Goal: Contribute content: Contribute content

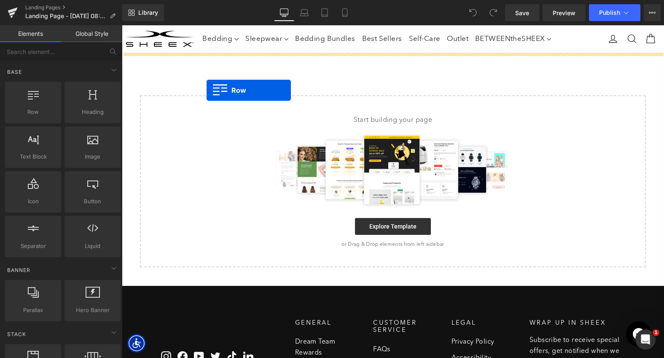
drag, startPoint x: 153, startPoint y: 129, endPoint x: 207, endPoint y: 90, distance: 66.5
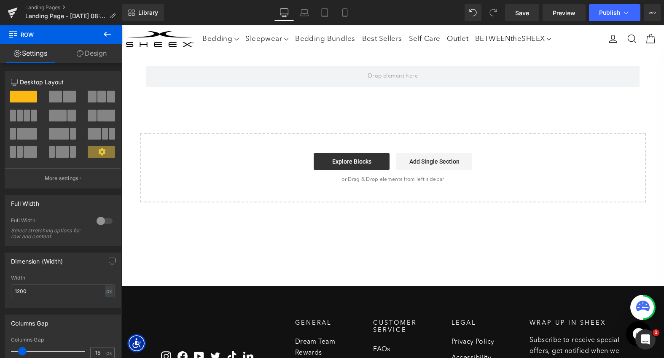
click at [109, 33] on icon at bounding box center [107, 34] width 10 height 10
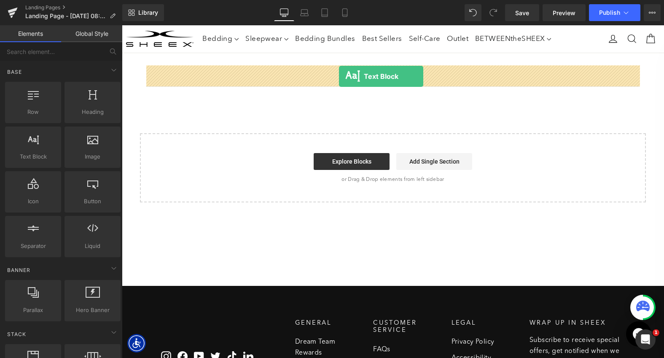
drag, startPoint x: 165, startPoint y: 170, endPoint x: 339, endPoint y: 76, distance: 197.3
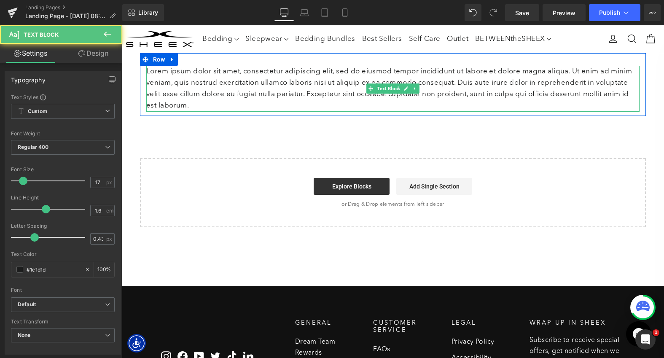
click at [330, 91] on p "Lorem ipsum dolor sit amet, consectetur adipiscing elit, sed do eiusmod tempor …" at bounding box center [392, 89] width 493 height 46
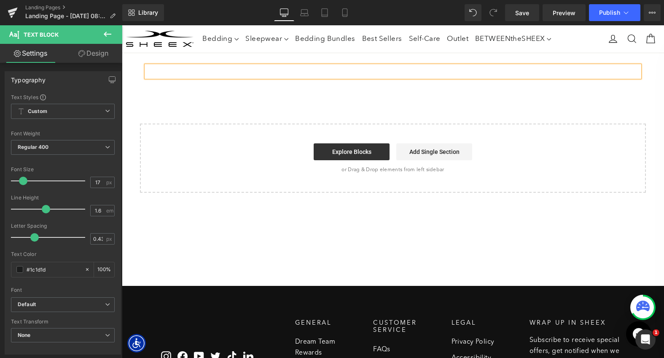
click at [289, 100] on div "Text Block Row Select your layout" at bounding box center [393, 123] width 542 height 140
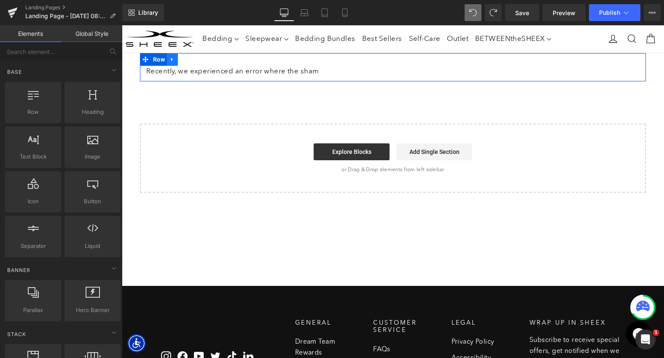
click at [173, 60] on icon at bounding box center [173, 59] width 6 height 6
click at [197, 56] on link at bounding box center [194, 59] width 11 height 13
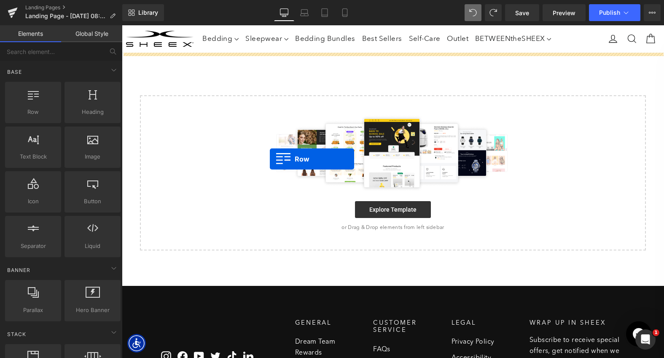
drag, startPoint x: 167, startPoint y: 124, endPoint x: 268, endPoint y: 159, distance: 107.2
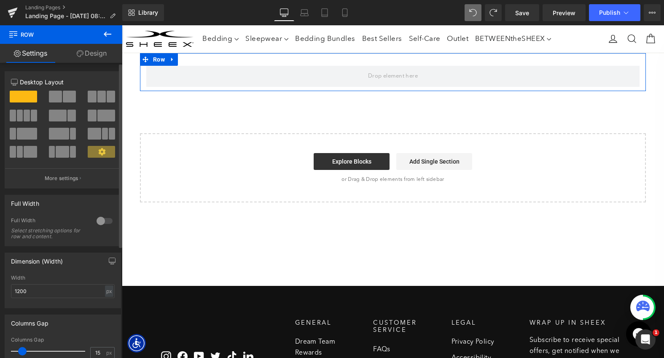
click at [63, 95] on span at bounding box center [69, 97] width 13 height 12
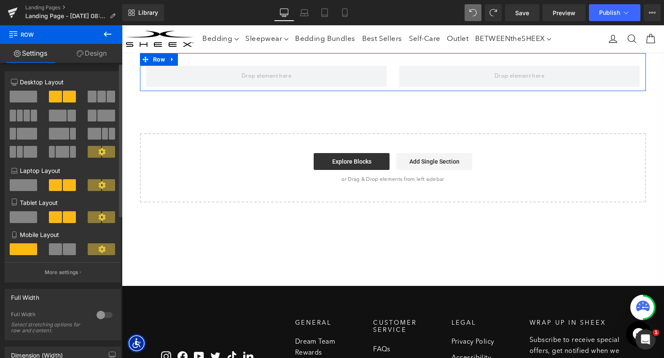
click at [63, 248] on span at bounding box center [69, 249] width 13 height 12
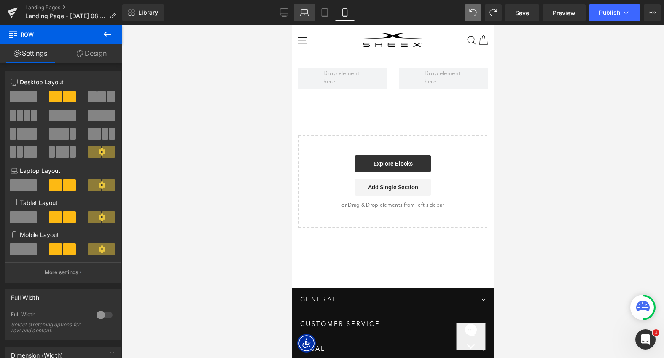
click at [301, 15] on icon at bounding box center [304, 14] width 8 height 3
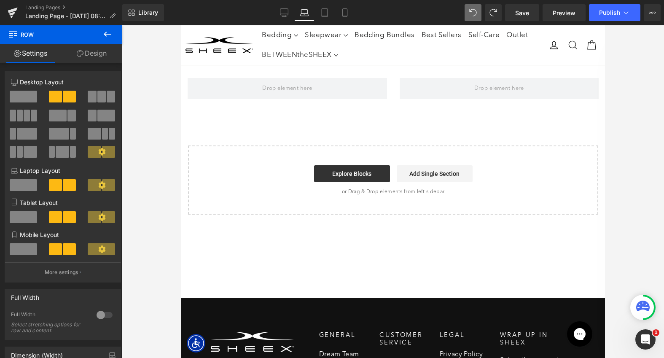
click at [108, 37] on icon at bounding box center [107, 34] width 10 height 10
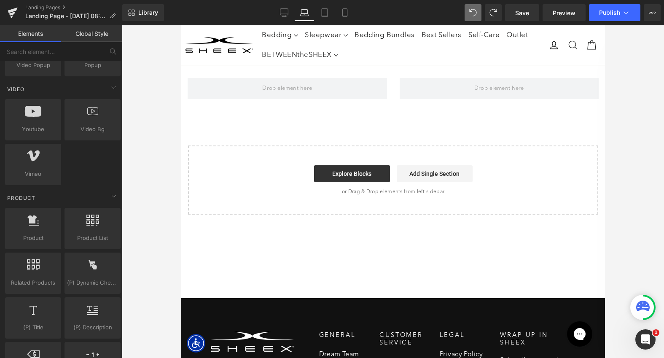
scroll to position [546, 0]
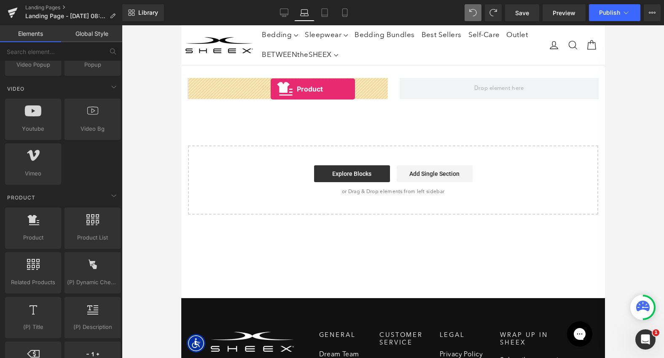
drag, startPoint x: 216, startPoint y: 246, endPoint x: 270, endPoint y: 89, distance: 166.3
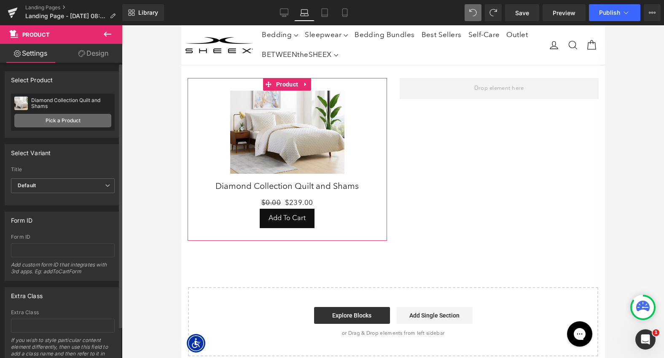
click at [71, 122] on link "Pick a Product" at bounding box center [62, 120] width 97 height 13
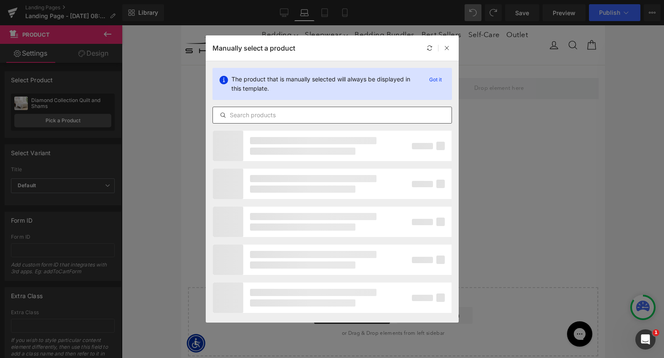
click at [277, 113] on input "text" at bounding box center [332, 115] width 239 height 10
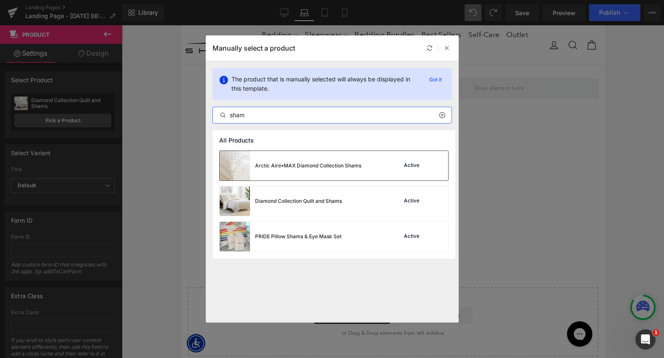
type input "sham"
click at [316, 171] on div "Arctic Aire•MAX Diamond Collection Shams" at bounding box center [291, 166] width 142 height 30
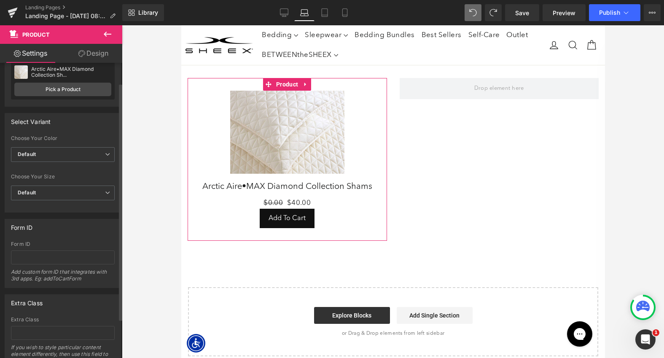
scroll to position [44, 0]
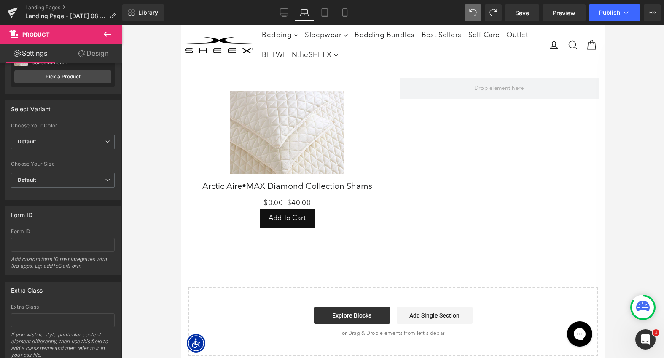
click at [110, 33] on icon at bounding box center [107, 34] width 10 height 10
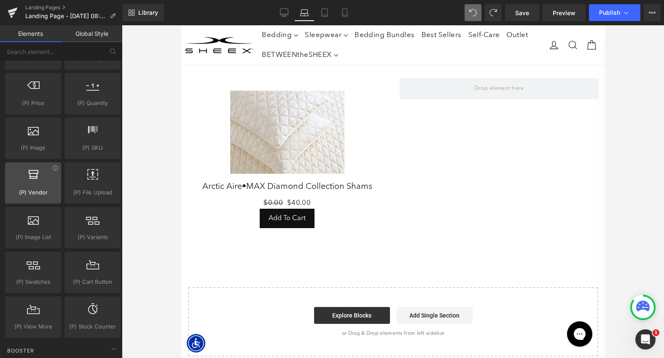
scroll to position [816, 0]
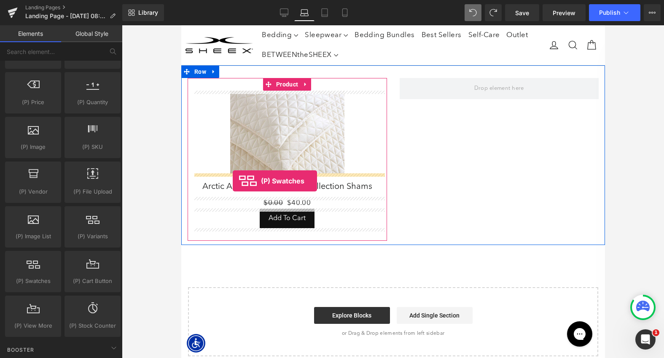
drag, startPoint x: 223, startPoint y: 293, endPoint x: 232, endPoint y: 181, distance: 112.5
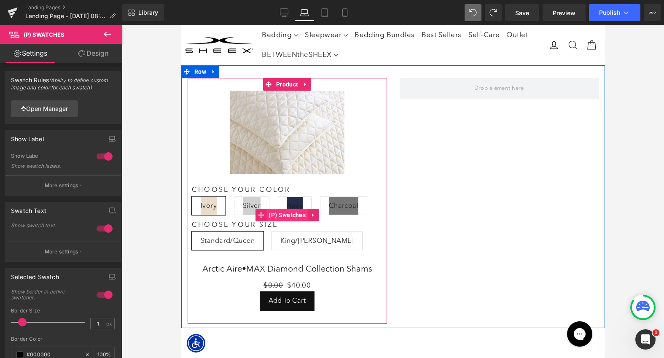
click at [280, 213] on span "(P) Swatches" at bounding box center [286, 215] width 41 height 13
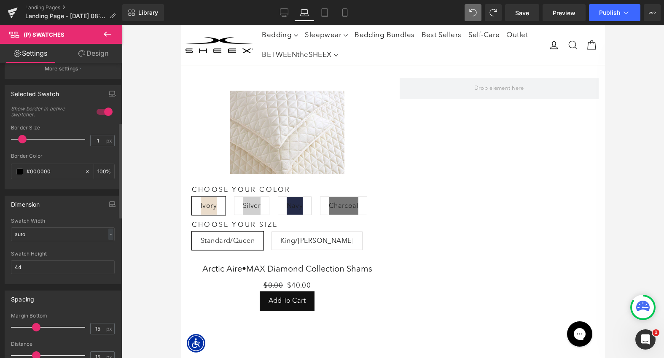
scroll to position [185, 0]
drag, startPoint x: 43, startPoint y: 264, endPoint x: 7, endPoint y: 263, distance: 36.3
click at [7, 264] on div "auto Swatch Width auto - % px 44px Swatch Height 44" at bounding box center [63, 249] width 116 height 66
type input "45"
click at [40, 251] on div "Swatch Height" at bounding box center [63, 252] width 104 height 6
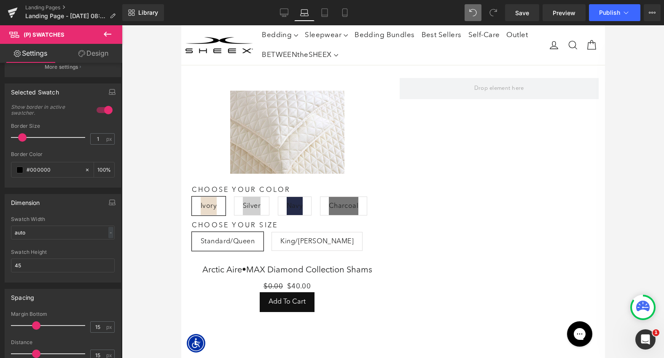
click at [89, 52] on link "Design" at bounding box center [93, 53] width 61 height 19
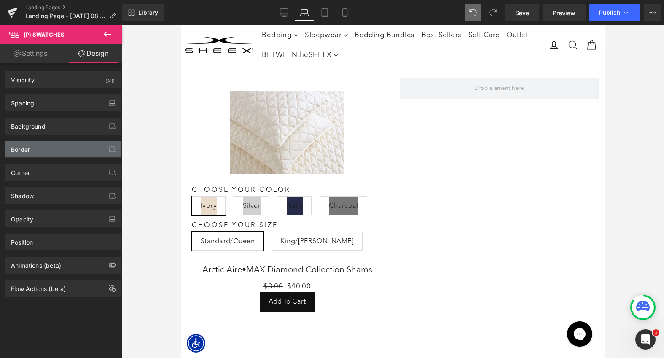
click at [49, 149] on div "Border" at bounding box center [63, 149] width 116 height 16
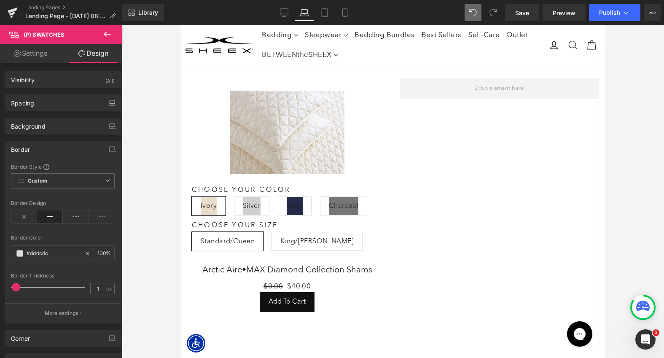
scroll to position [32, 0]
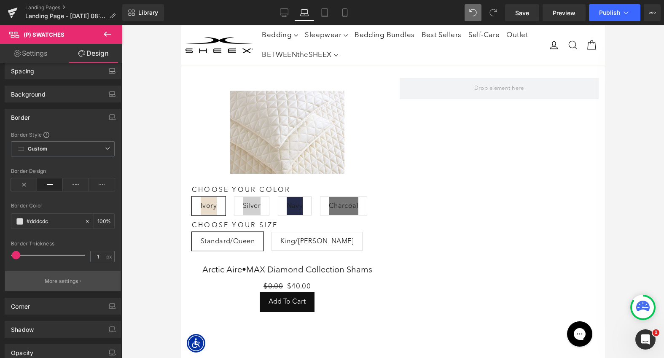
click at [58, 280] on p "More settings" at bounding box center [62, 281] width 34 height 8
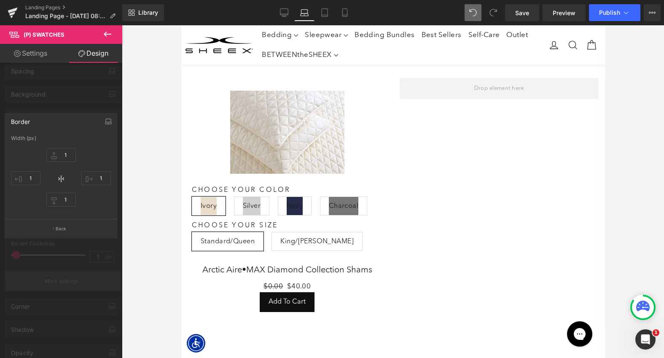
click at [58, 280] on div at bounding box center [61, 193] width 122 height 337
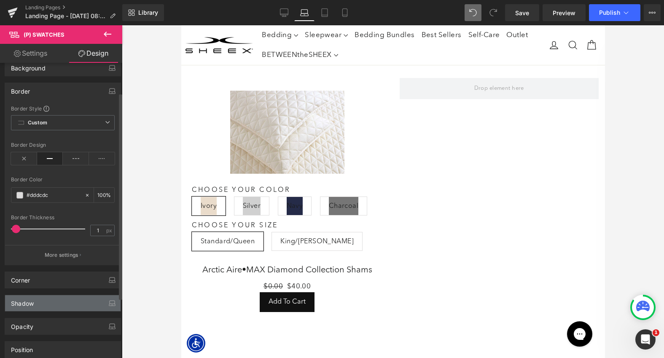
scroll to position [60, 0]
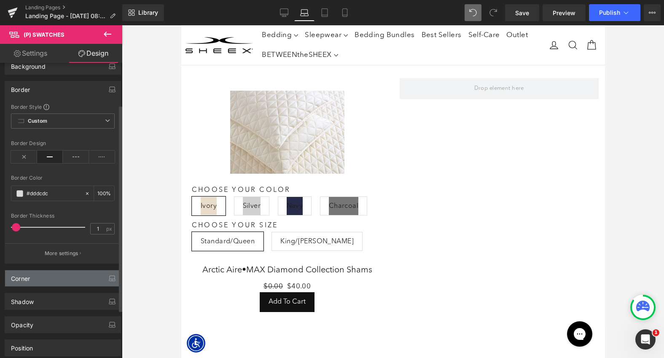
click at [50, 275] on div "Corner" at bounding box center [63, 278] width 116 height 16
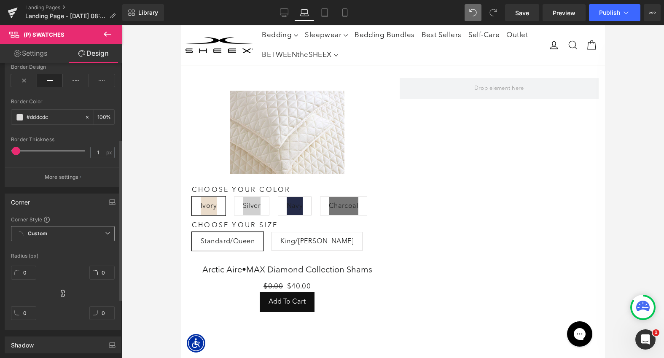
scroll to position [143, 0]
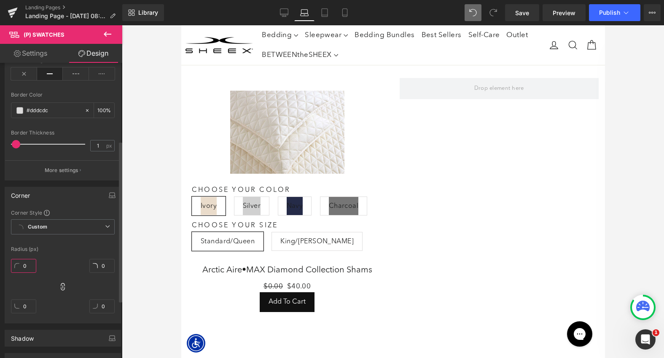
click at [24, 266] on input "0" at bounding box center [23, 266] width 25 height 14
type input "45"
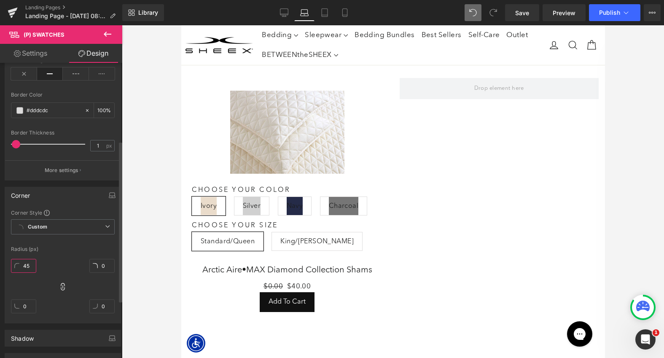
type input "45"
click at [73, 246] on div "Corner Style Custom Custom Setup Global Style Custom Setup Global Style Radius …" at bounding box center [63, 266] width 116 height 114
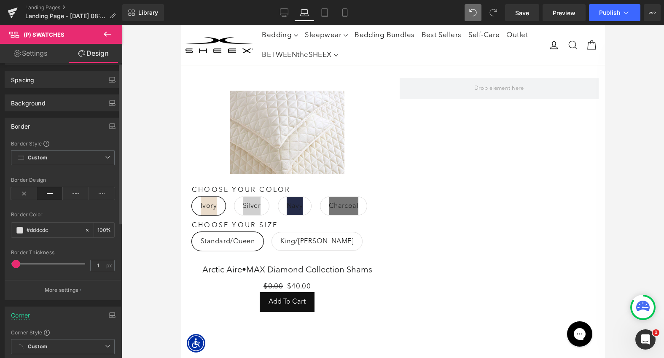
scroll to position [0, 0]
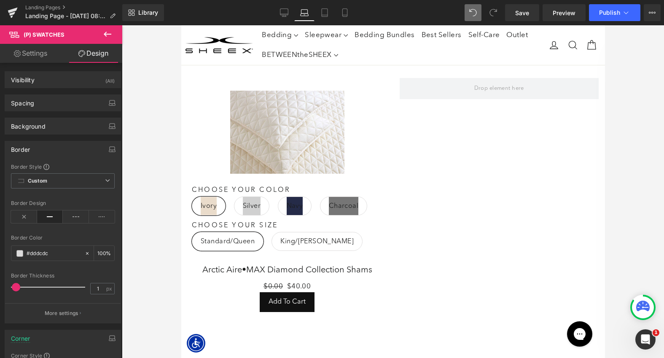
click at [109, 33] on icon at bounding box center [107, 34] width 10 height 10
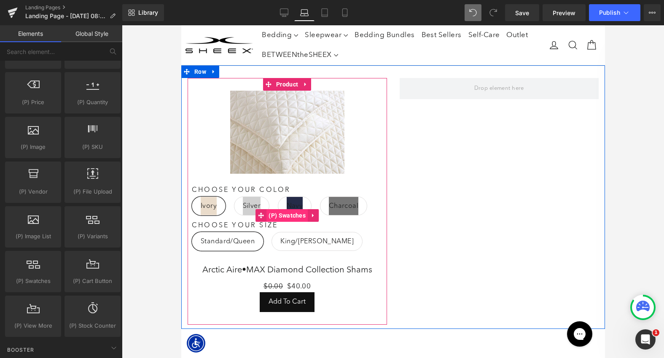
click at [285, 217] on span "(P) Swatches" at bounding box center [286, 215] width 41 height 13
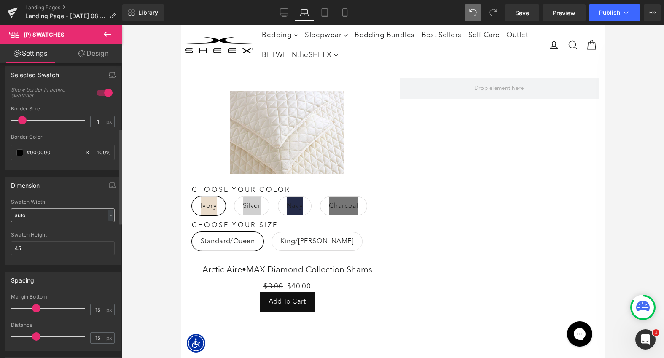
scroll to position [203, 0]
click at [60, 212] on input "auto" at bounding box center [63, 214] width 104 height 14
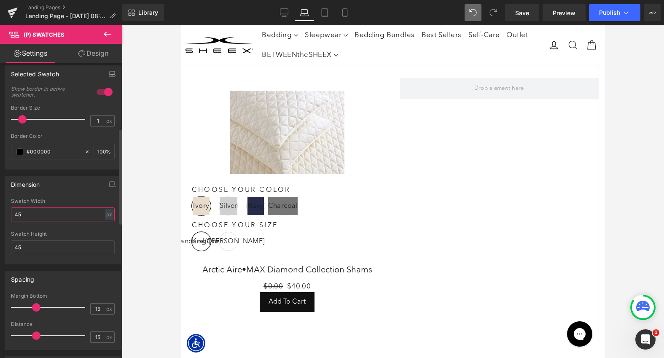
type input "45"
click at [70, 183] on div "Dimension" at bounding box center [63, 184] width 116 height 16
click at [62, 180] on div "Dimension" at bounding box center [63, 184] width 116 height 16
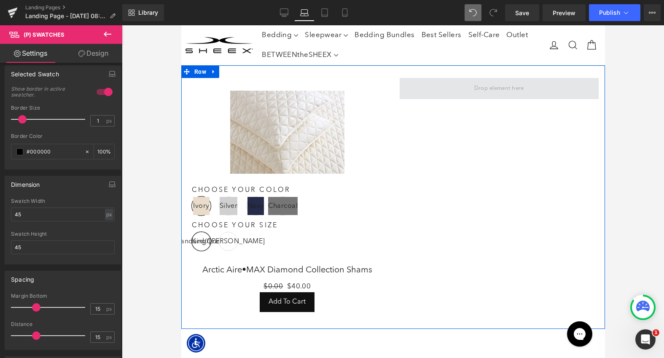
click at [467, 93] on span at bounding box center [498, 88] width 199 height 21
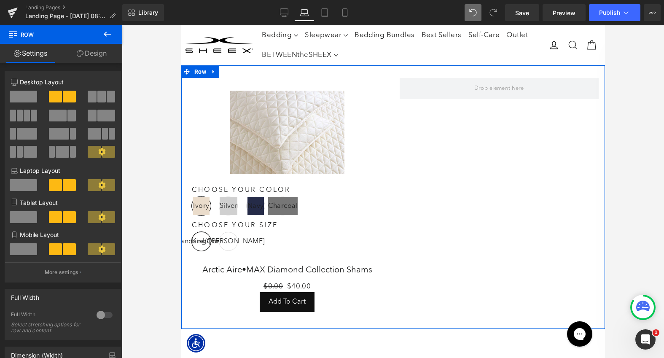
click at [108, 52] on link "Design" at bounding box center [91, 53] width 61 height 19
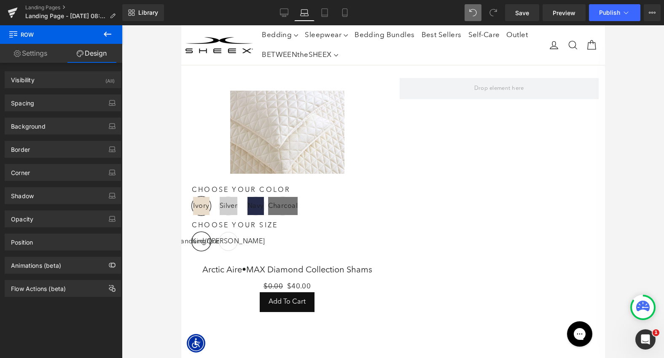
click at [107, 36] on icon at bounding box center [107, 34] width 10 height 10
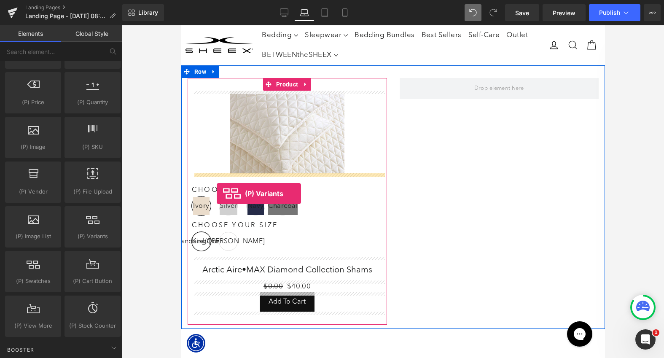
drag, startPoint x: 269, startPoint y: 254, endPoint x: 216, endPoint y: 194, distance: 80.4
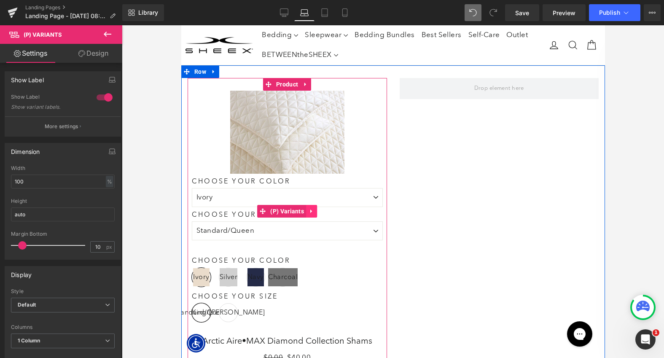
click at [309, 213] on icon at bounding box center [311, 211] width 6 height 6
click at [312, 213] on link at bounding box center [316, 211] width 11 height 13
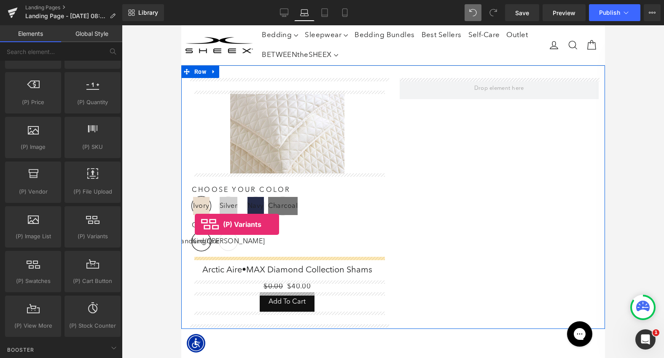
drag, startPoint x: 288, startPoint y: 255, endPoint x: 194, endPoint y: 224, distance: 98.1
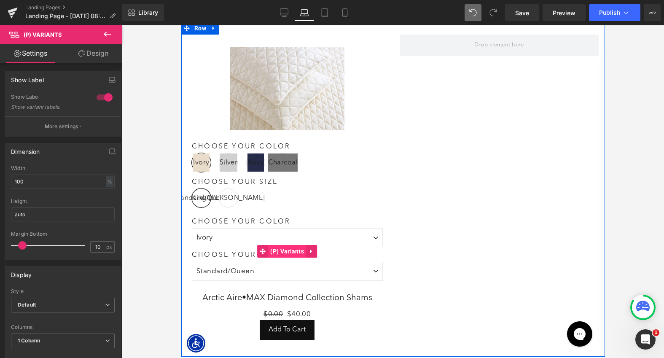
scroll to position [44, 0]
click at [278, 249] on span "(P) Variants" at bounding box center [287, 251] width 38 height 13
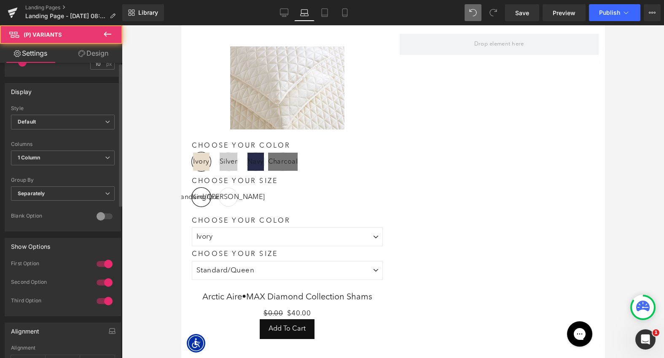
scroll to position [315, 0]
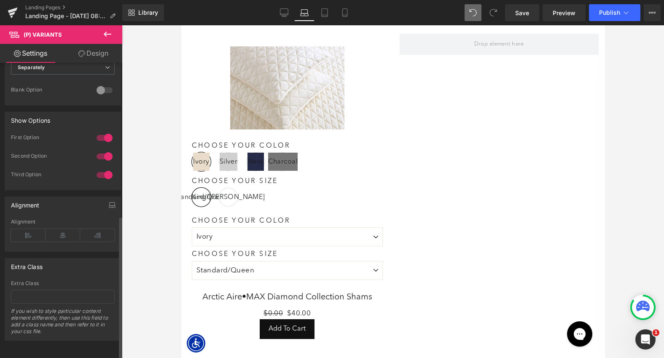
click at [106, 132] on div at bounding box center [104, 137] width 20 height 13
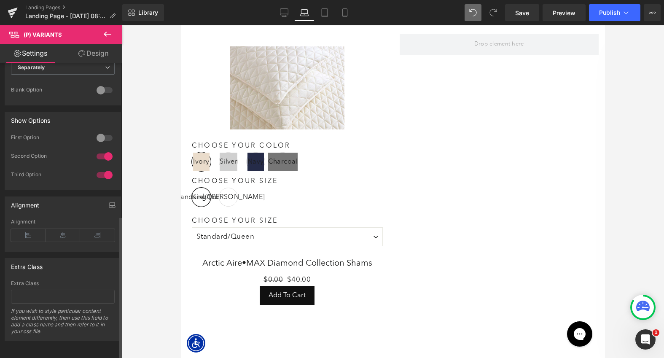
click at [105, 168] on div at bounding box center [104, 174] width 20 height 13
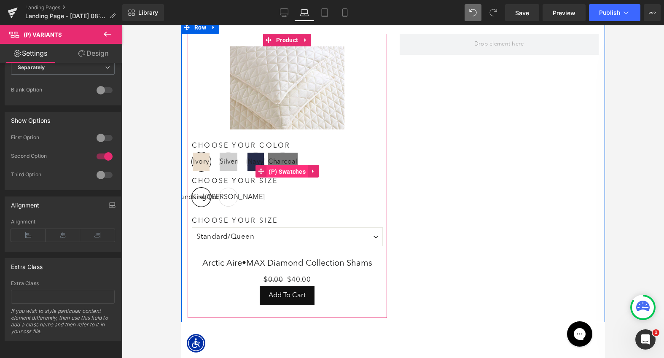
click at [285, 167] on span "(P) Swatches" at bounding box center [286, 171] width 41 height 13
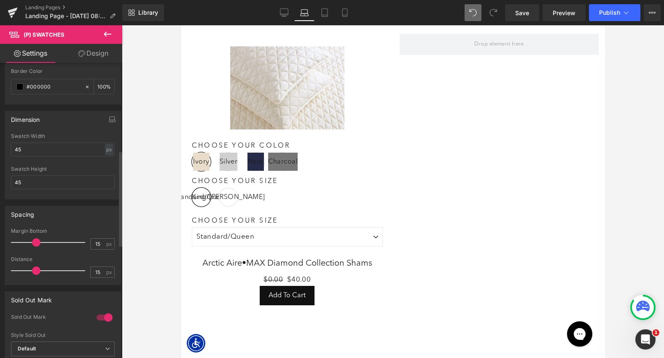
scroll to position [272, 0]
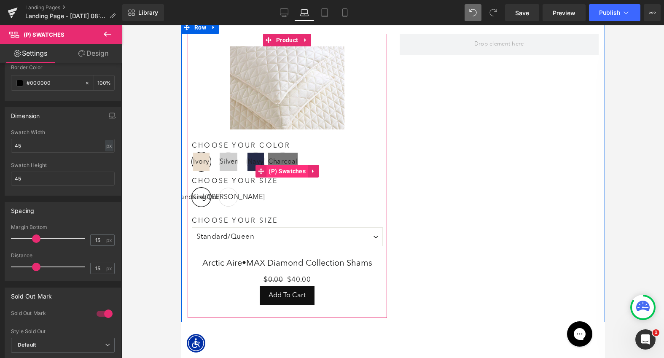
click at [273, 168] on span "(P) Swatches" at bounding box center [286, 171] width 41 height 13
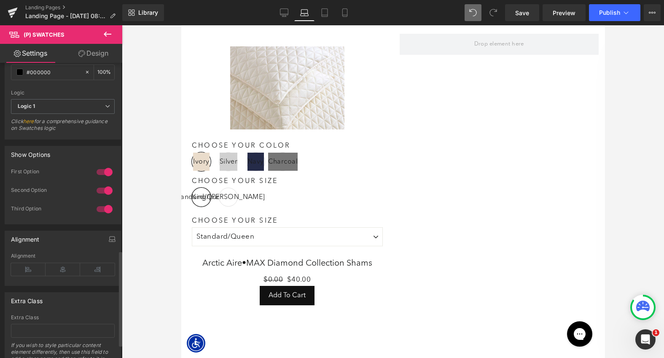
scroll to position [587, 0]
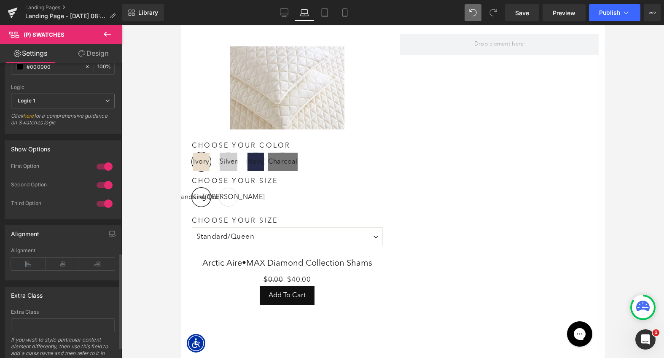
click at [103, 184] on div at bounding box center [104, 184] width 20 height 13
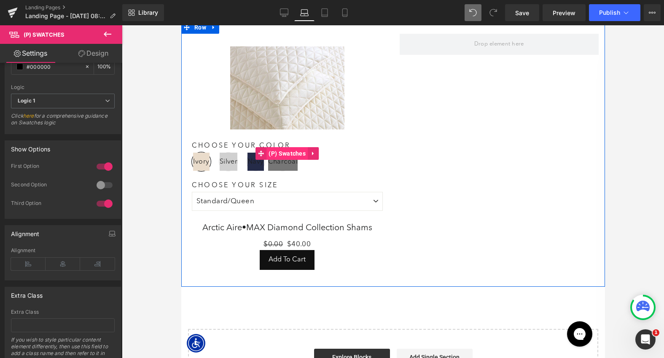
click at [289, 151] on span "(P) Swatches" at bounding box center [286, 153] width 41 height 13
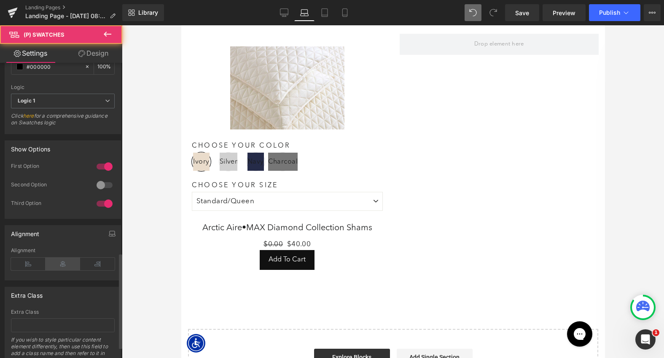
click at [65, 263] on icon at bounding box center [63, 264] width 35 height 13
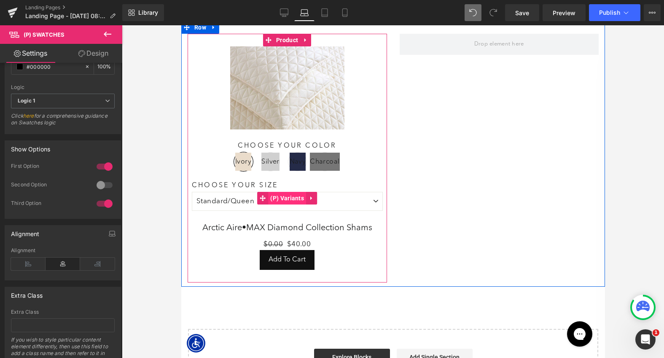
click at [286, 199] on span "(P) Variants" at bounding box center [287, 198] width 38 height 13
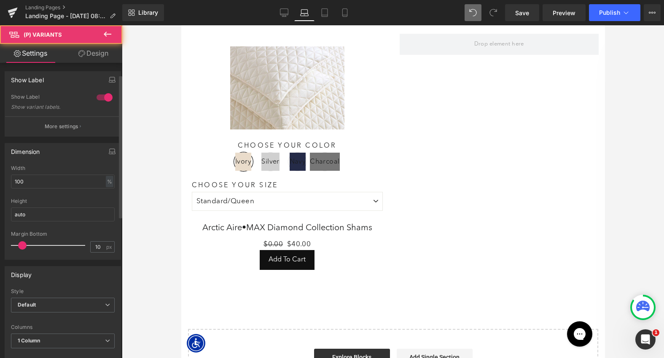
scroll to position [315, 0]
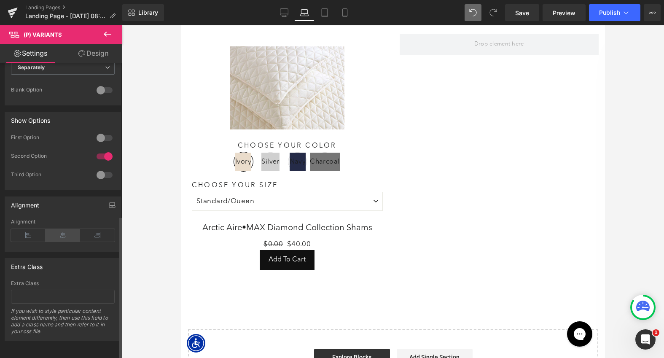
click at [59, 231] on icon at bounding box center [63, 235] width 35 height 13
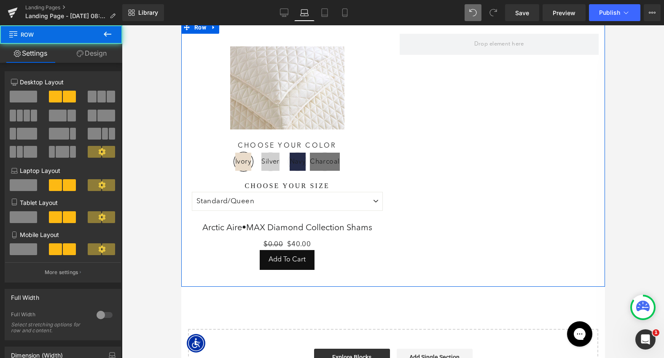
click at [433, 145] on div "Sale Off (P) Image Choose Your Color Ivory Silver Navy [GEOGRAPHIC_DATA] Choose…" at bounding box center [393, 154] width 424 height 266
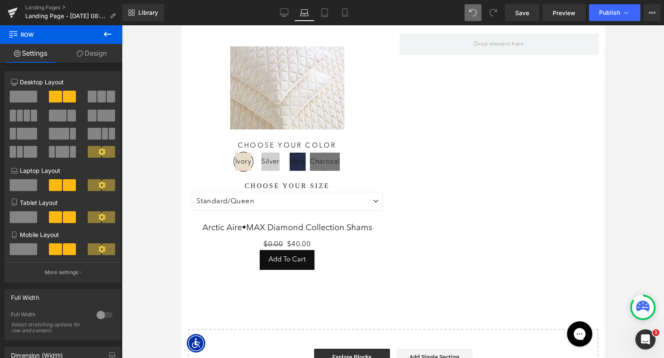
click at [108, 31] on icon at bounding box center [107, 34] width 10 height 10
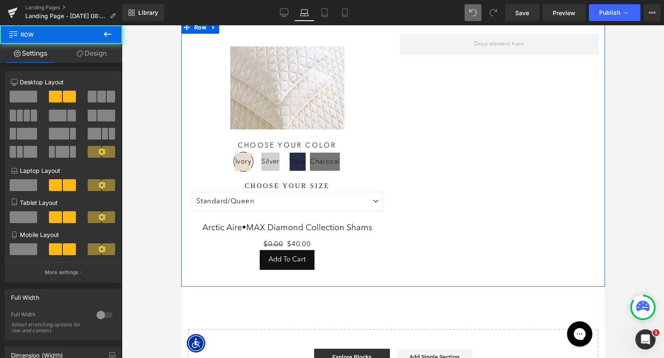
click at [390, 159] on div "Sale Off (P) Image Choose Your Color Ivory Silver Navy [GEOGRAPHIC_DATA] Choose…" at bounding box center [287, 158] width 212 height 249
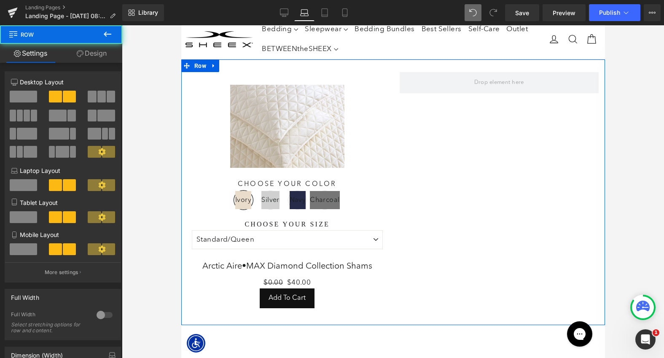
scroll to position [0, 0]
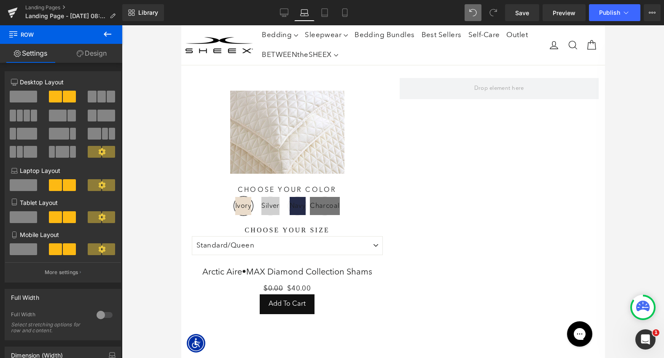
click at [109, 32] on icon at bounding box center [107, 34] width 10 height 10
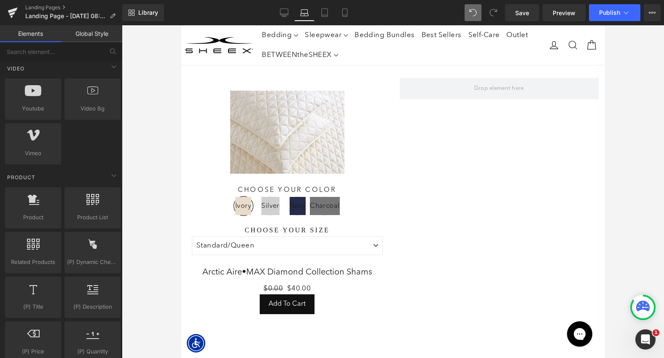
scroll to position [609, 0]
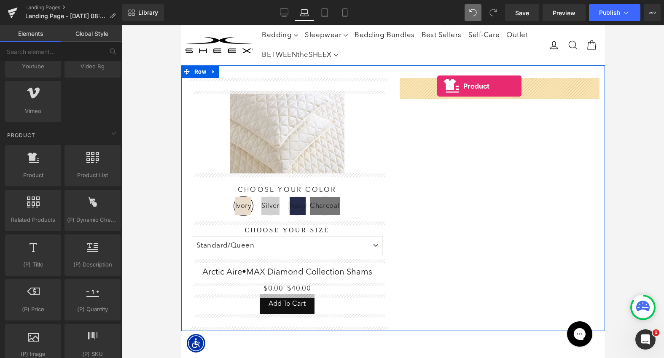
drag, startPoint x: 217, startPoint y: 185, endPoint x: 436, endPoint y: 88, distance: 239.8
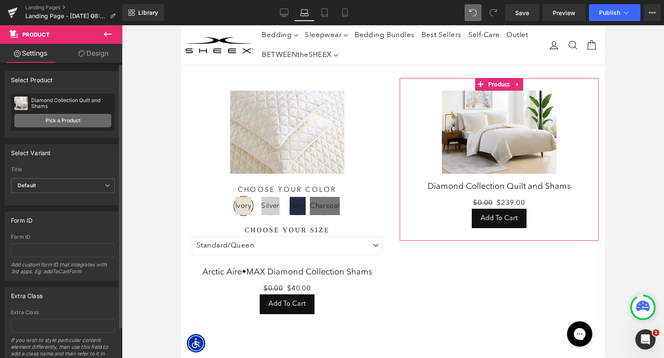
click at [70, 121] on link "Pick a Product" at bounding box center [62, 120] width 97 height 13
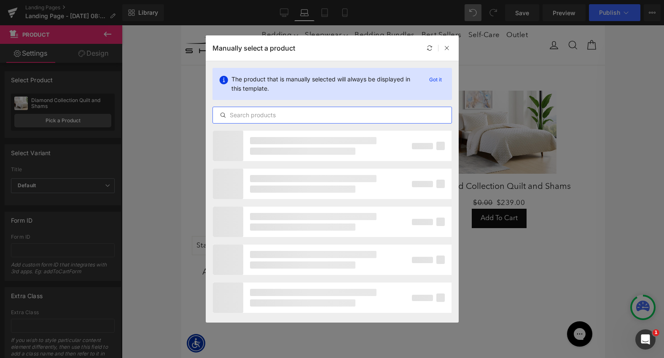
click at [324, 116] on input "text" at bounding box center [332, 115] width 239 height 10
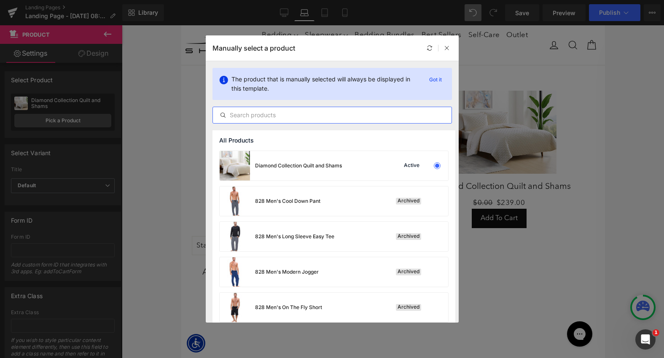
click at [324, 116] on input "text" at bounding box center [332, 115] width 239 height 10
click at [336, 118] on input "text" at bounding box center [332, 115] width 239 height 10
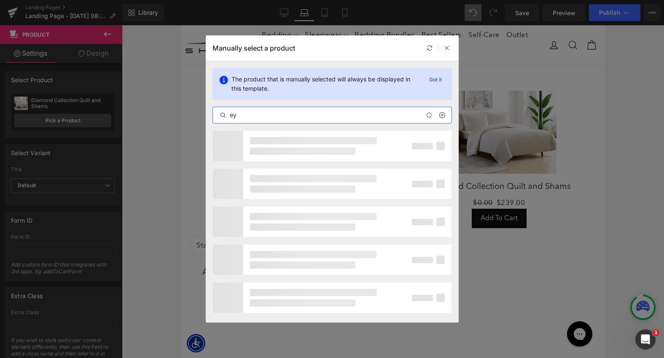
type input "e"
type input "serene"
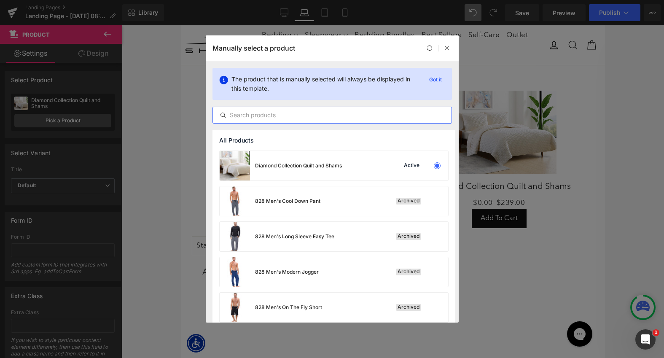
click at [231, 115] on input "text" at bounding box center [332, 115] width 239 height 10
click at [231, 116] on input "text" at bounding box center [332, 115] width 239 height 10
click at [235, 116] on input "text" at bounding box center [332, 115] width 239 height 10
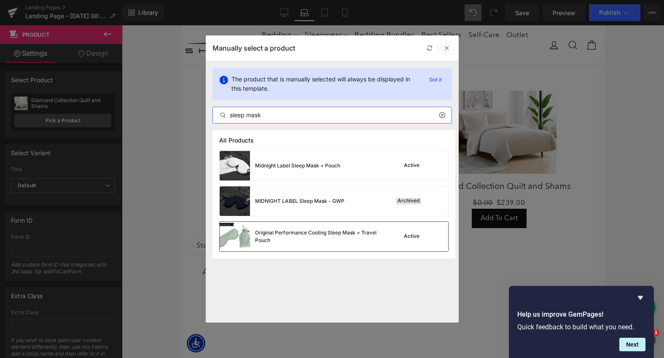
type input "sleep mask"
click at [244, 233] on img at bounding box center [235, 237] width 30 height 30
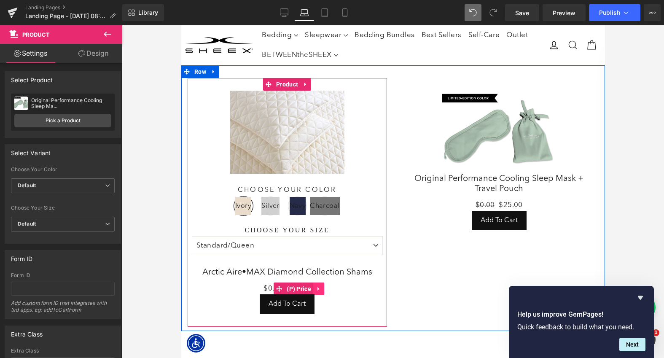
click at [318, 288] on icon at bounding box center [318, 289] width 2 height 4
click at [324, 290] on icon at bounding box center [324, 289] width 6 height 6
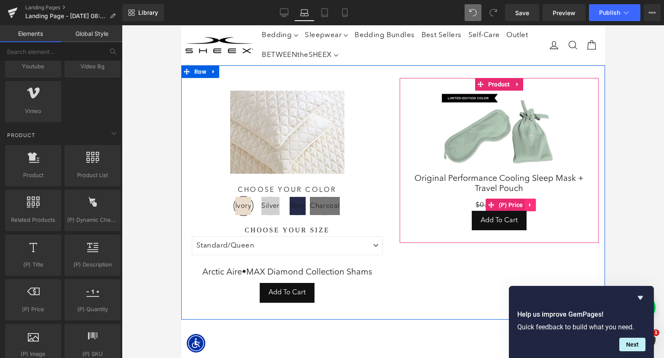
click at [531, 202] on icon at bounding box center [530, 205] width 6 height 6
click at [539, 202] on link at bounding box center [535, 205] width 11 height 13
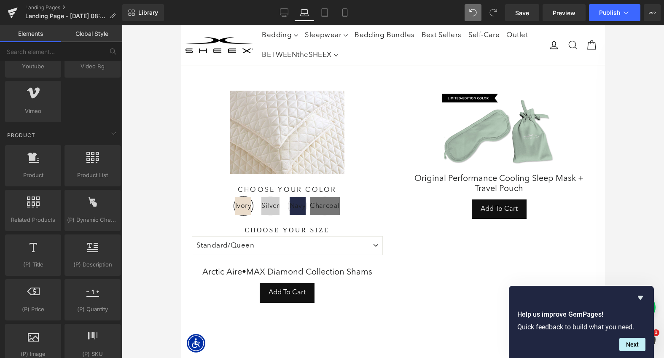
click at [633, 166] on div at bounding box center [393, 191] width 542 height 333
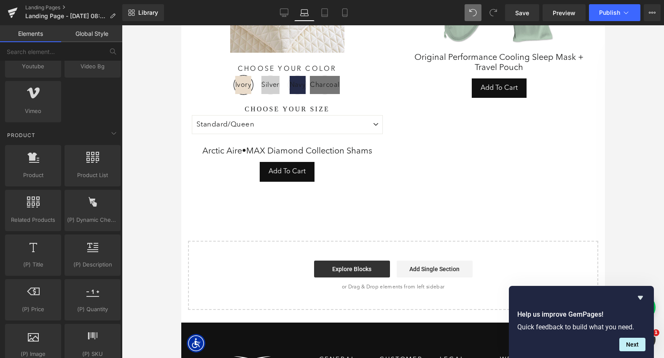
scroll to position [0, 0]
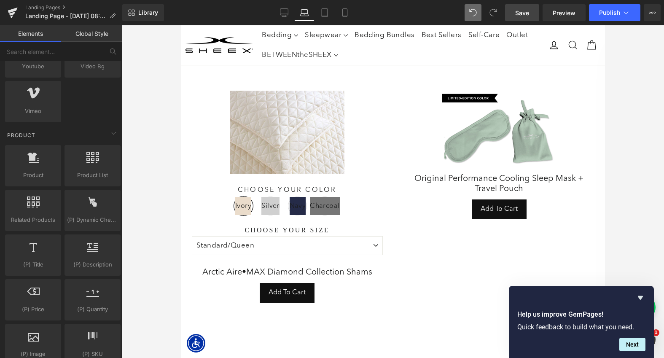
click at [527, 12] on span "Save" at bounding box center [522, 12] width 14 height 9
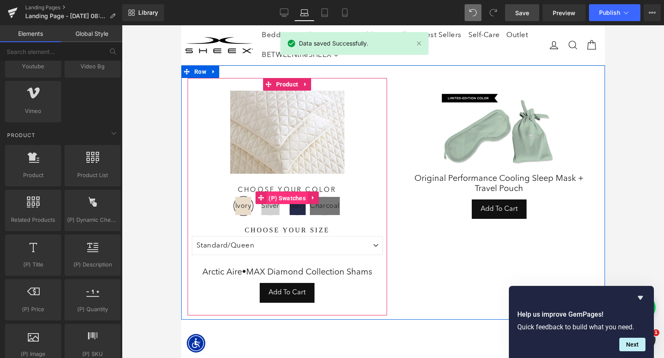
click at [278, 199] on span "(P) Swatches" at bounding box center [286, 198] width 41 height 13
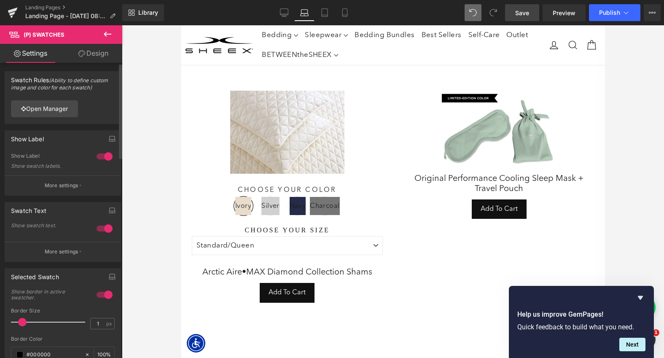
click at [100, 226] on div at bounding box center [104, 228] width 20 height 13
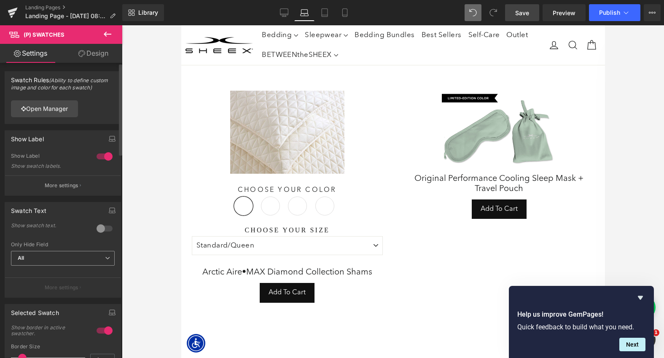
click at [95, 260] on span "All" at bounding box center [63, 258] width 104 height 15
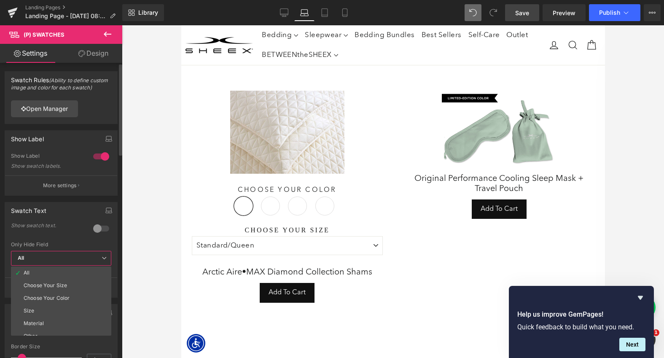
click at [95, 260] on span "All" at bounding box center [61, 258] width 100 height 15
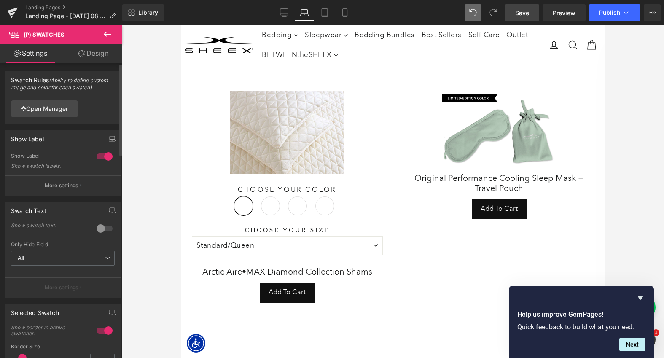
click at [100, 227] on div at bounding box center [104, 228] width 20 height 13
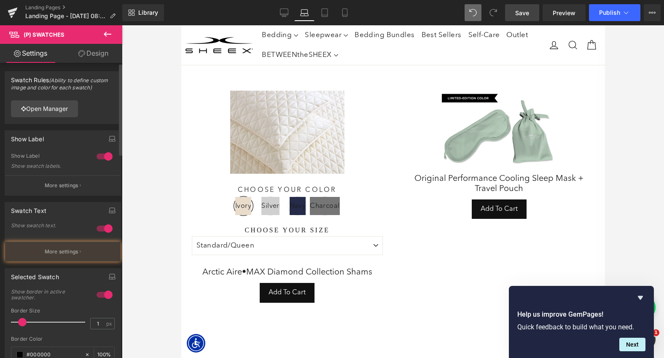
click at [100, 227] on div at bounding box center [104, 228] width 20 height 13
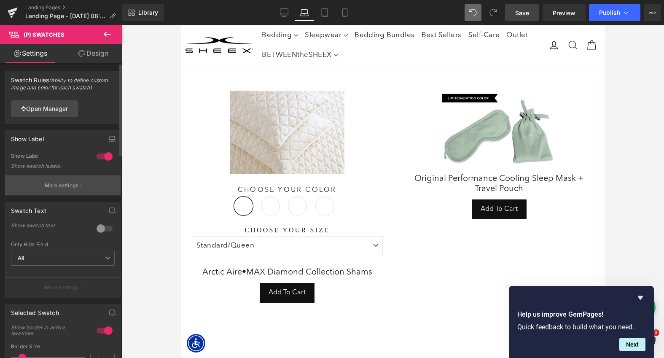
click at [76, 180] on button "More settings" at bounding box center [63, 185] width 116 height 20
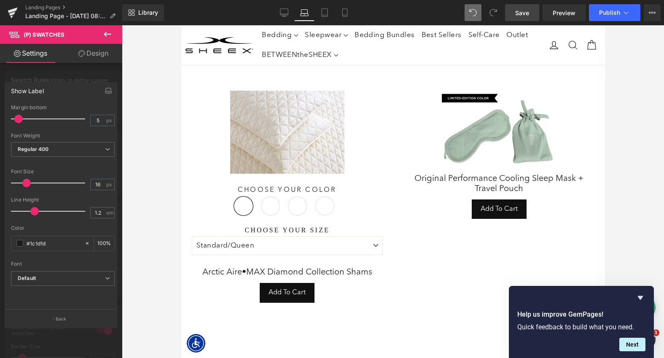
click at [96, 79] on div at bounding box center [61, 193] width 122 height 337
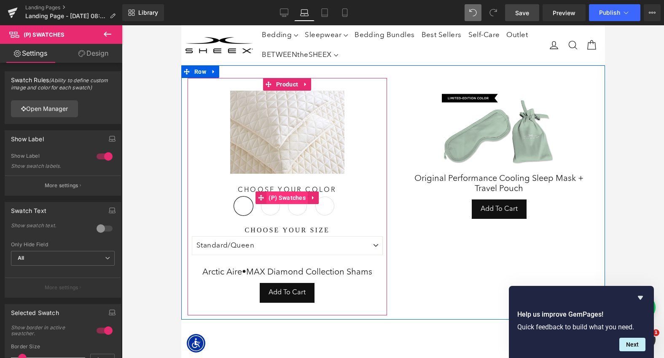
click at [284, 199] on span "(P) Swatches" at bounding box center [286, 197] width 41 height 13
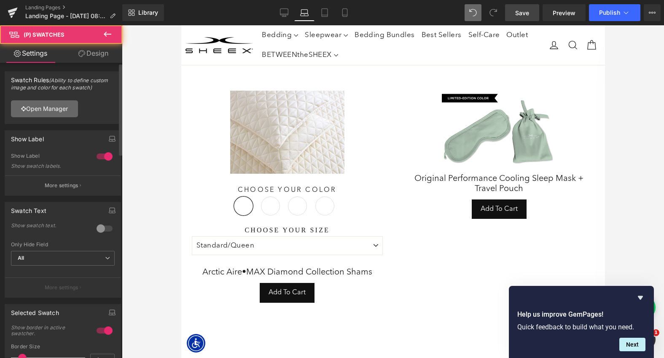
click at [68, 112] on link "Open Manager" at bounding box center [44, 108] width 67 height 17
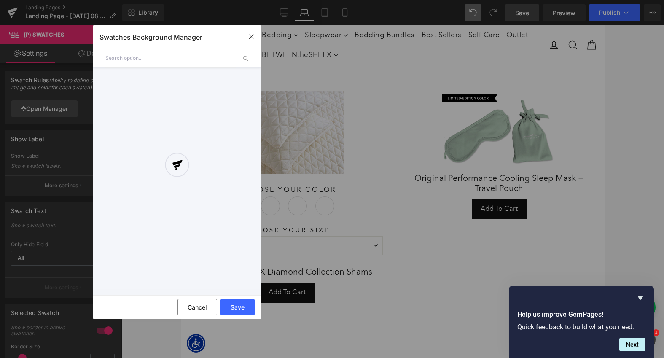
click at [191, 62] on div at bounding box center [177, 172] width 169 height 235
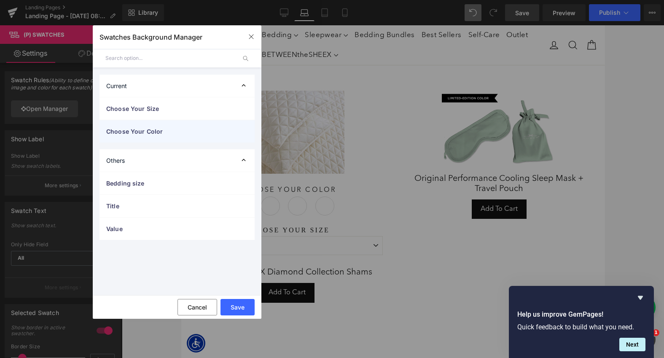
click at [166, 133] on span "Choose Your Color" at bounding box center [168, 131] width 125 height 9
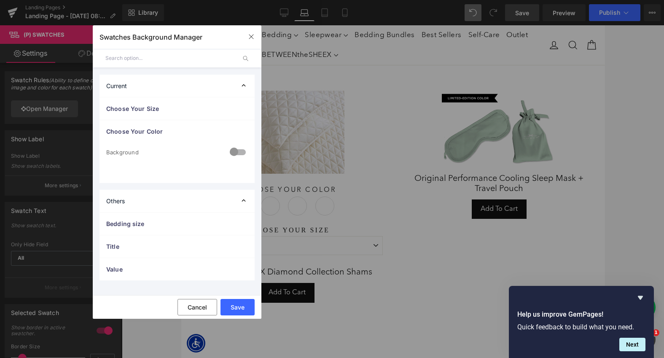
click at [238, 148] on div at bounding box center [238, 153] width 20 height 16
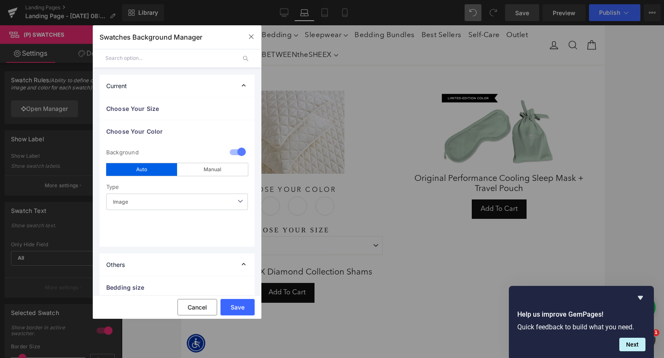
click at [162, 203] on span "Image" at bounding box center [177, 202] width 142 height 16
click at [227, 301] on button "Save" at bounding box center [238, 307] width 34 height 16
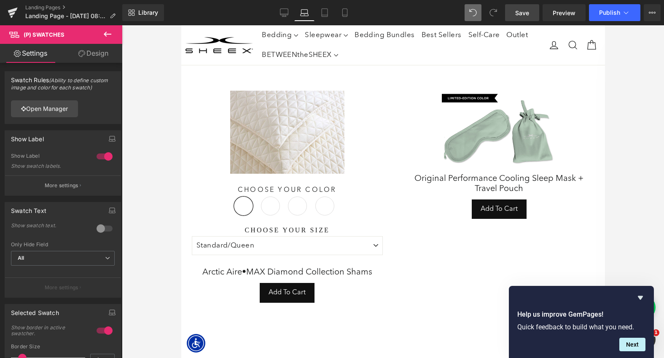
click at [528, 16] on span "Save" at bounding box center [522, 12] width 14 height 9
click at [649, 13] on icon at bounding box center [652, 12] width 7 height 7
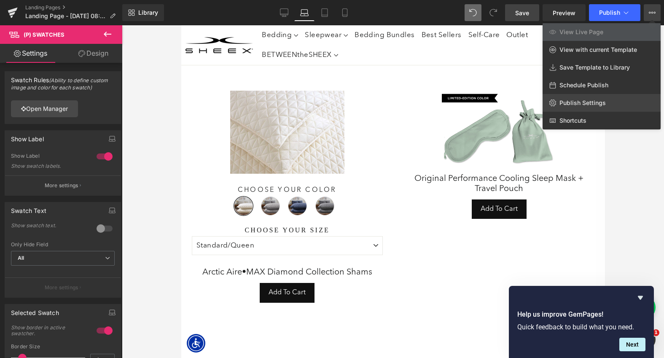
click at [590, 106] on span "Publish Settings" at bounding box center [583, 103] width 46 height 8
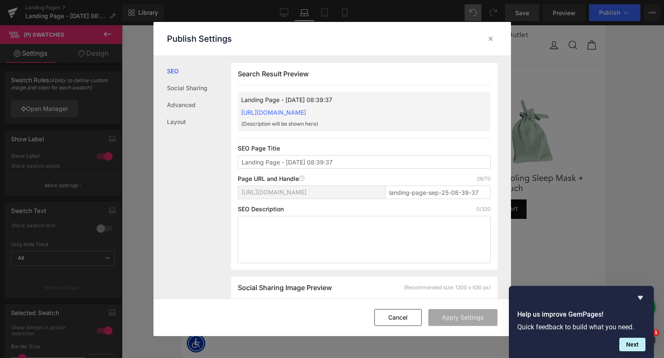
scroll to position [0, 0]
drag, startPoint x: 348, startPoint y: 162, endPoint x: 239, endPoint y: 161, distance: 109.2
click at [239, 161] on input "Landing Page - [DATE] 08:39:37" at bounding box center [364, 161] width 253 height 13
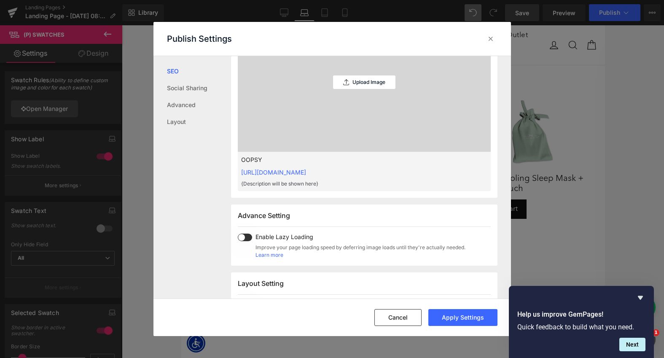
scroll to position [309, 0]
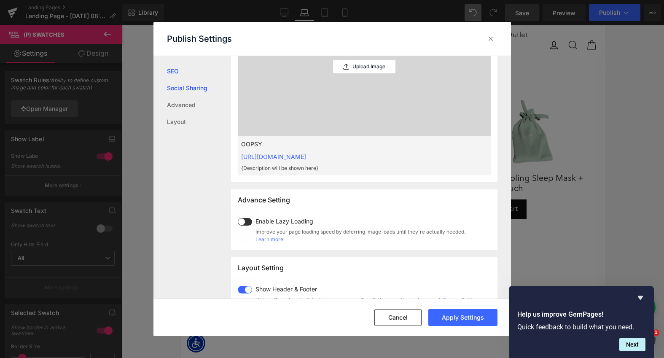
type input "OOPSY"
click at [187, 90] on link "Social Sharing" at bounding box center [199, 88] width 64 height 17
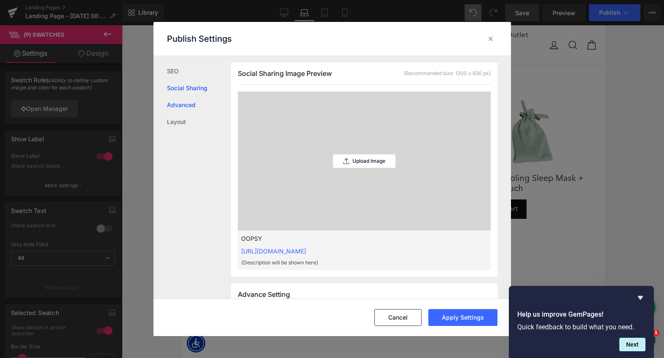
click at [183, 103] on link "Advanced" at bounding box center [199, 105] width 64 height 17
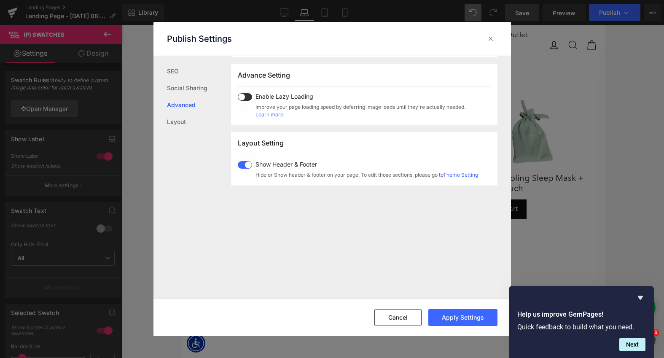
scroll to position [435, 0]
click at [191, 122] on link "Layout" at bounding box center [199, 121] width 64 height 17
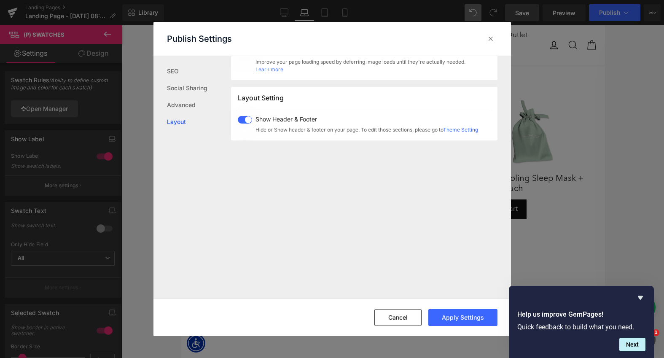
scroll to position [502, 0]
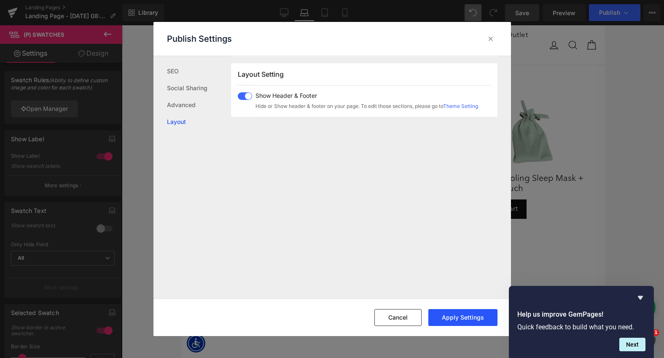
click at [450, 314] on button "Apply Settings" at bounding box center [462, 317] width 69 height 17
click at [490, 35] on icon at bounding box center [491, 39] width 8 height 8
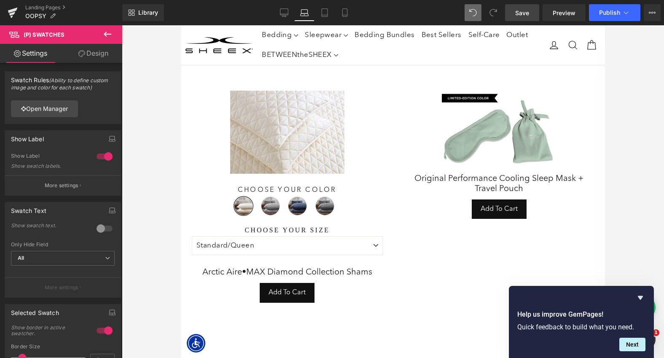
click at [109, 33] on icon at bounding box center [107, 34] width 10 height 10
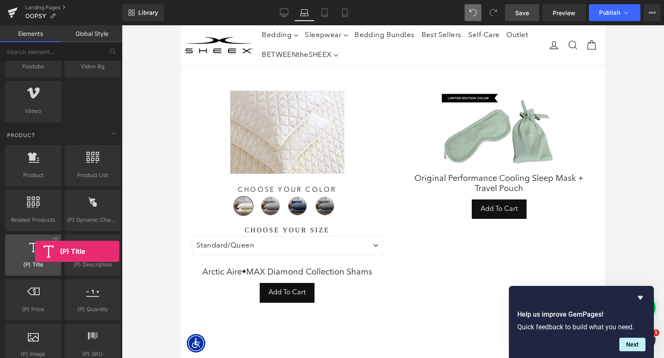
click at [35, 251] on icon at bounding box center [33, 246] width 11 height 11
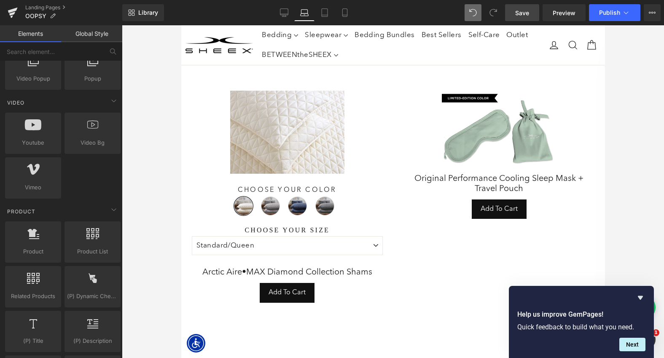
scroll to position [0, 0]
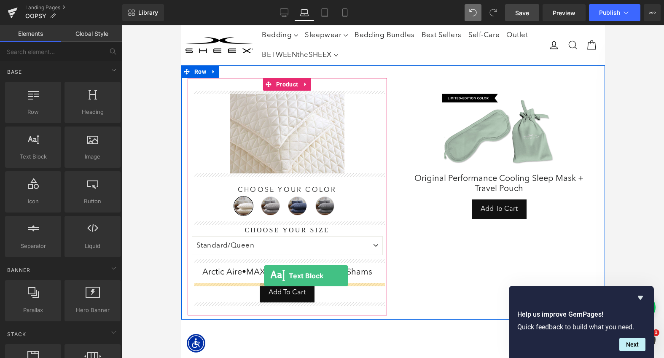
drag, startPoint x: 220, startPoint y: 170, endPoint x: 264, endPoint y: 276, distance: 114.2
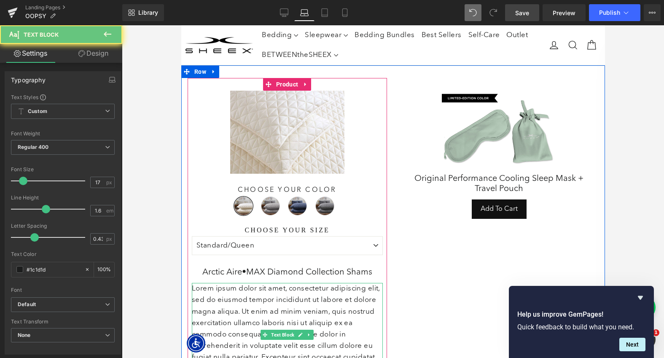
click at [268, 300] on p "Lorem ipsum dolor sit amet, consectetur adipiscing elit, sed do eiusmod tempor …" at bounding box center [286, 334] width 191 height 103
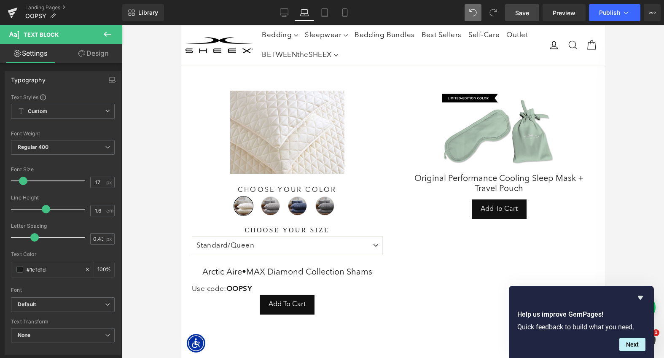
click at [178, 250] on div at bounding box center [393, 191] width 542 height 333
click at [110, 36] on icon at bounding box center [107, 34] width 10 height 10
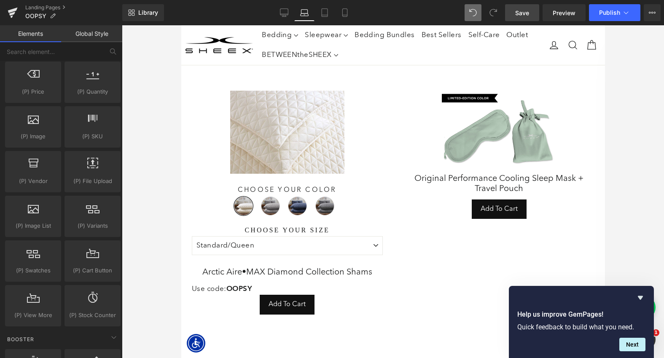
scroll to position [827, 0]
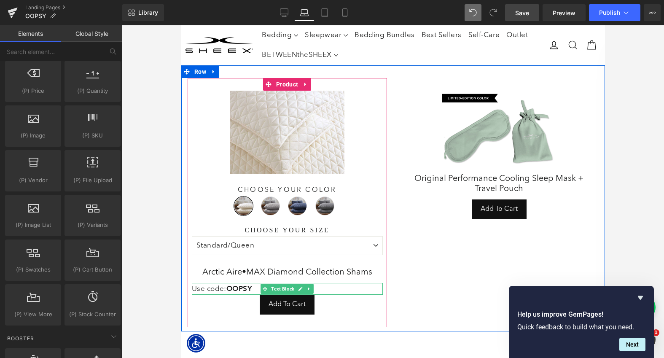
click at [240, 289] on strong "OOPSY" at bounding box center [239, 288] width 26 height 8
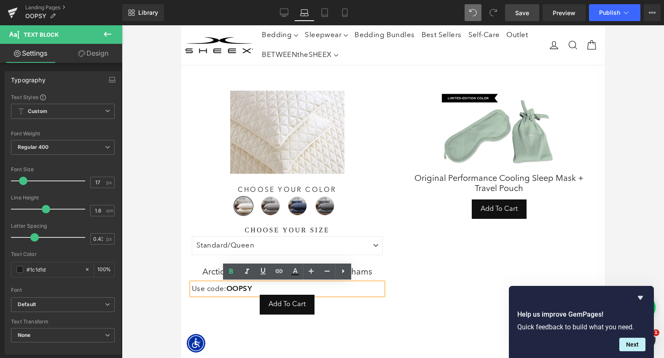
click at [427, 316] on div "Sale Off (P) Image Choose Your Color Ivory Silver Navy [GEOGRAPHIC_DATA] Choose…" at bounding box center [393, 198] width 424 height 266
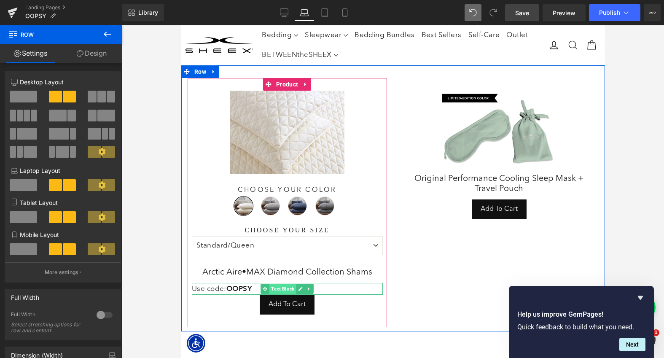
click at [273, 289] on span "Text Block" at bounding box center [282, 289] width 27 height 10
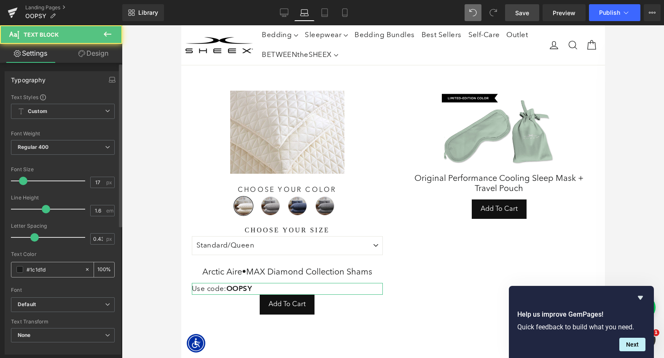
scroll to position [239, 0]
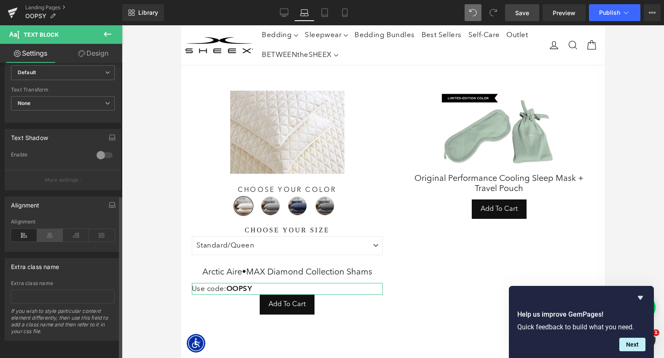
click at [49, 229] on icon at bounding box center [50, 235] width 26 height 13
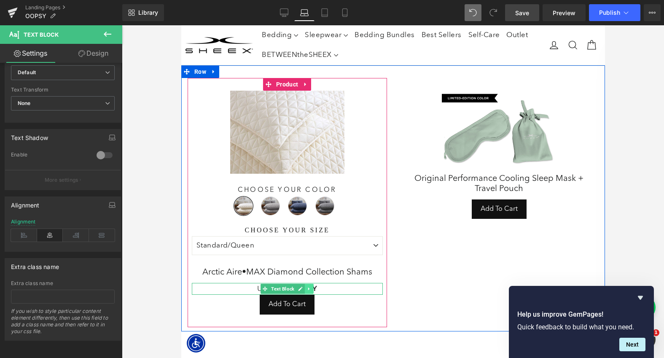
click at [310, 287] on icon at bounding box center [309, 288] width 5 height 5
click at [304, 290] on icon at bounding box center [304, 289] width 5 height 5
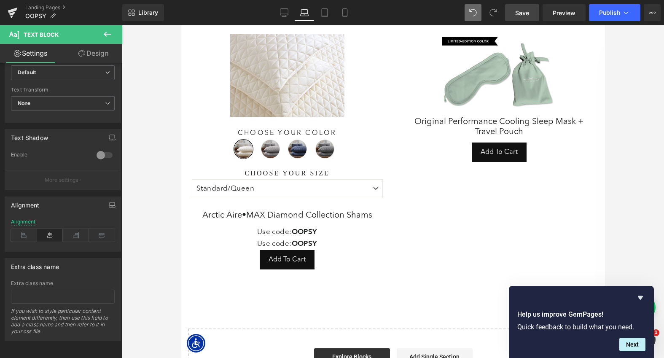
scroll to position [44, 0]
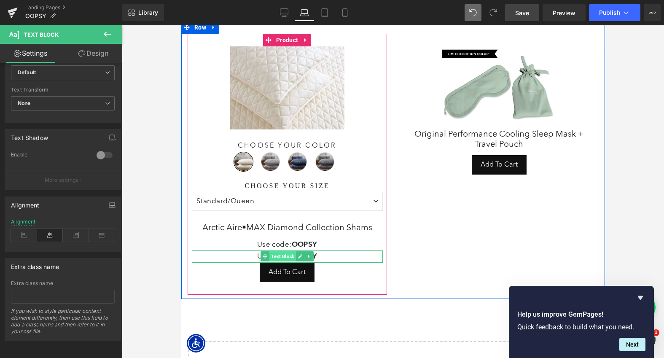
click at [286, 256] on span "Text Block" at bounding box center [282, 256] width 27 height 10
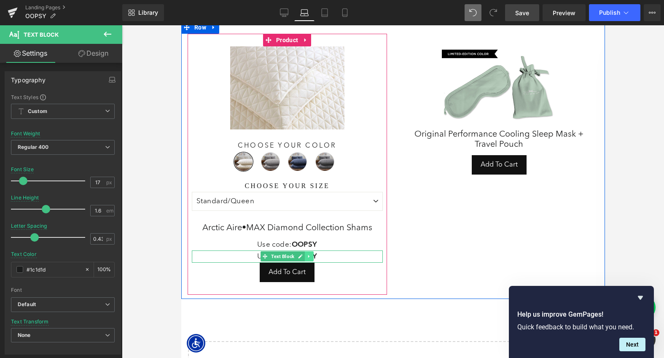
click at [309, 254] on icon at bounding box center [309, 256] width 5 height 5
click at [314, 256] on icon at bounding box center [313, 256] width 5 height 5
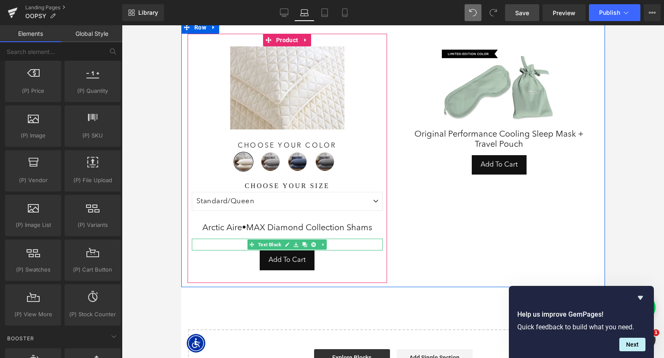
click at [334, 242] on p "Use code: OOPSY" at bounding box center [286, 245] width 191 height 12
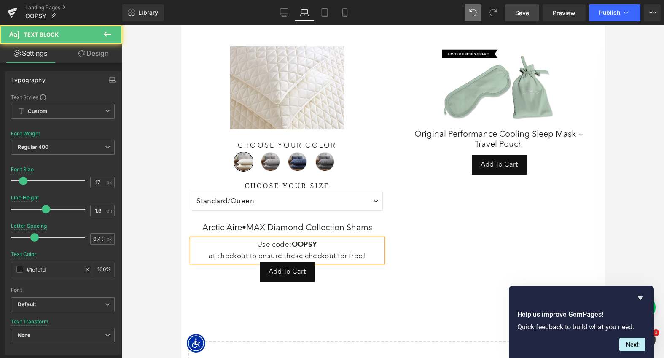
click at [288, 256] on p "at checkout to ensure these checkout for free!" at bounding box center [286, 255] width 191 height 11
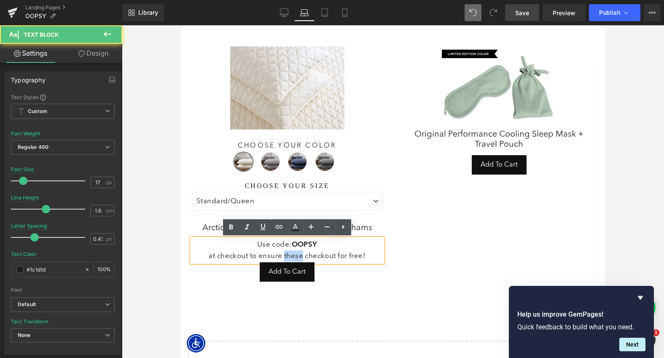
click at [288, 256] on p "at checkout to ensure these checkout for free!" at bounding box center [286, 255] width 191 height 11
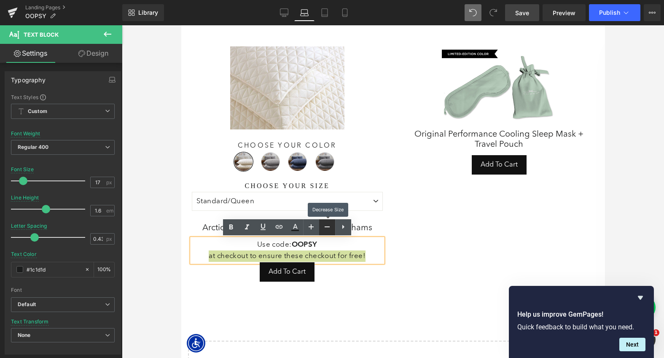
click at [322, 226] on link at bounding box center [327, 227] width 16 height 16
type input "15"
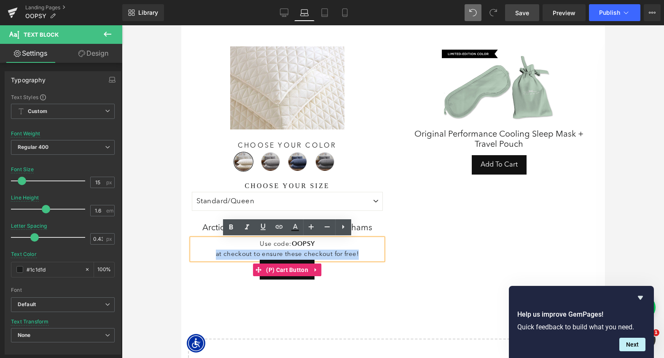
click at [359, 265] on div "Add To Cart" at bounding box center [286, 270] width 191 height 20
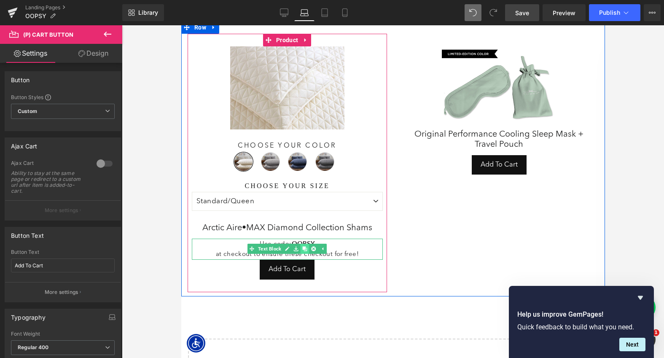
click at [308, 249] on link at bounding box center [304, 249] width 9 height 10
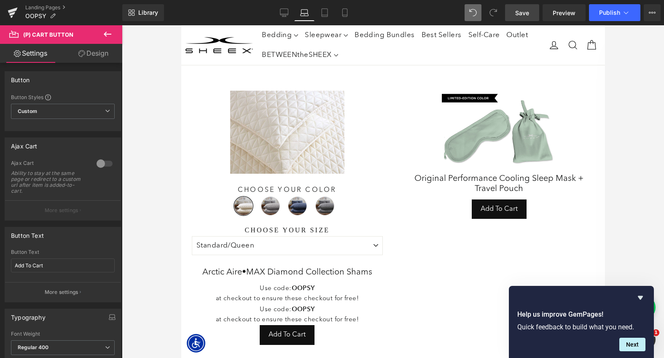
scroll to position [51, 0]
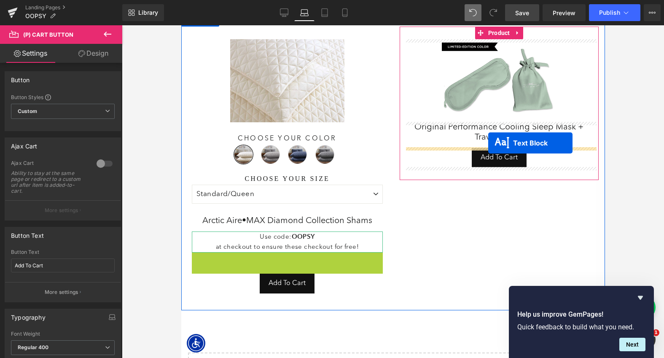
drag, startPoint x: 266, startPoint y: 262, endPoint x: 488, endPoint y: 143, distance: 252.2
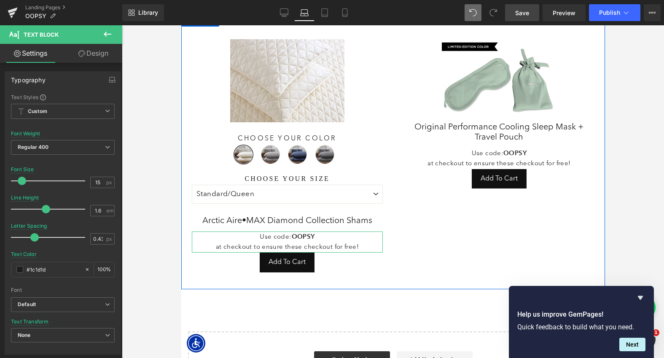
click at [610, 133] on div at bounding box center [393, 191] width 542 height 333
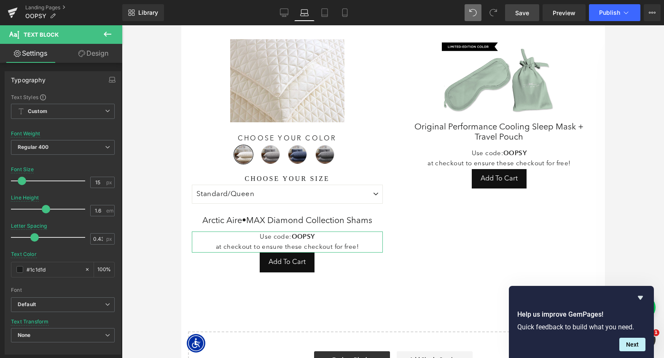
click at [525, 11] on span "Save" at bounding box center [522, 12] width 14 height 9
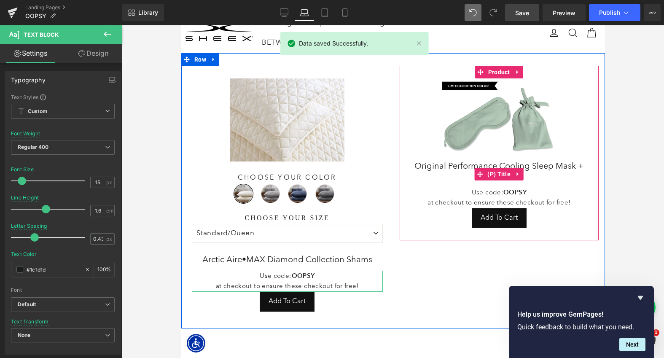
scroll to position [0, 0]
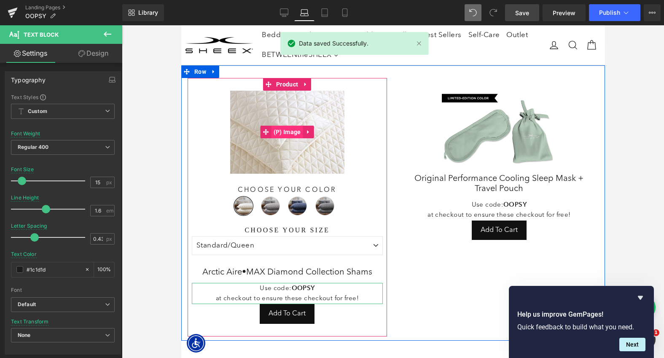
click at [290, 132] on span "(P) Image" at bounding box center [287, 132] width 32 height 13
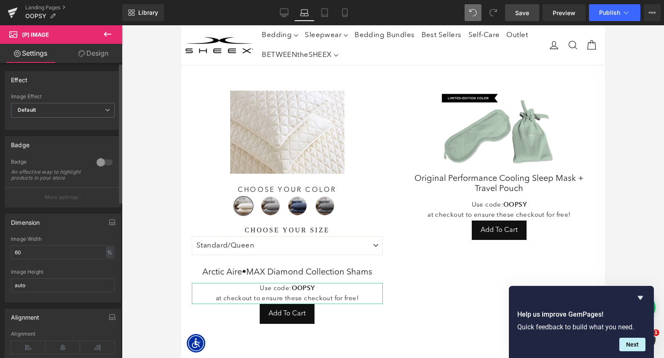
click at [102, 162] on div at bounding box center [104, 162] width 20 height 13
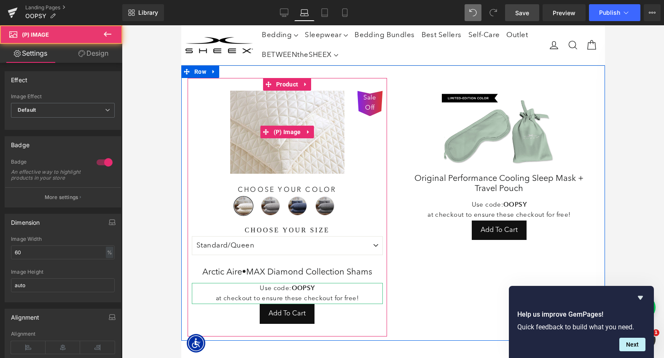
click at [371, 100] on span "Sale Off" at bounding box center [369, 103] width 17 height 20
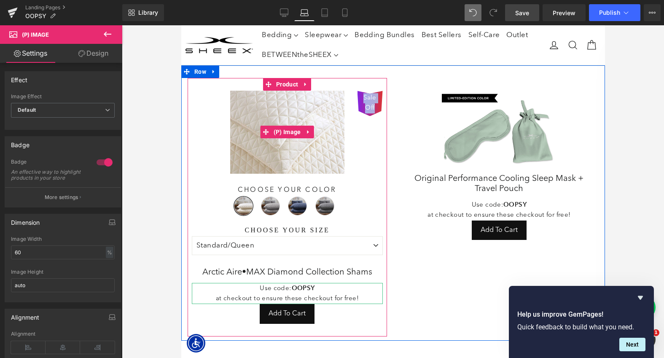
click at [371, 100] on span "Sale Off" at bounding box center [369, 103] width 17 height 20
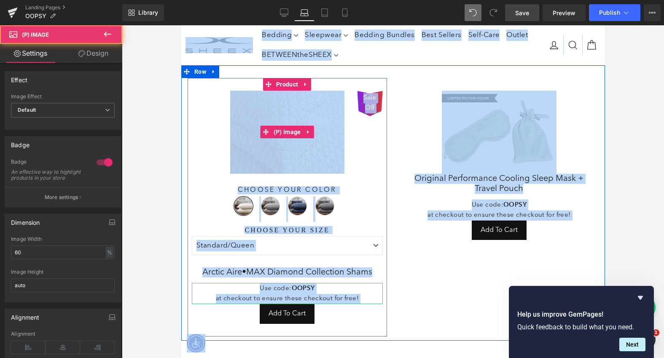
click at [371, 100] on span "Sale Off" at bounding box center [369, 103] width 17 height 20
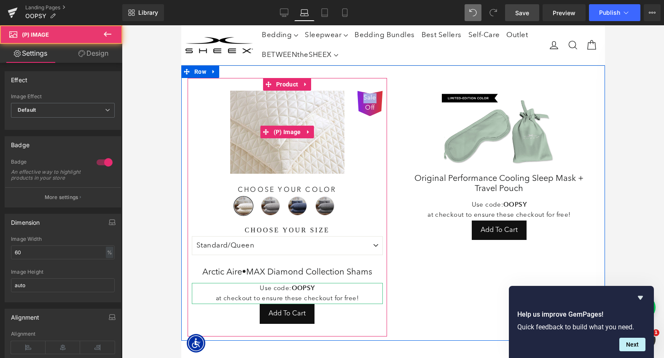
click at [371, 100] on span "Sale Off" at bounding box center [369, 103] width 17 height 20
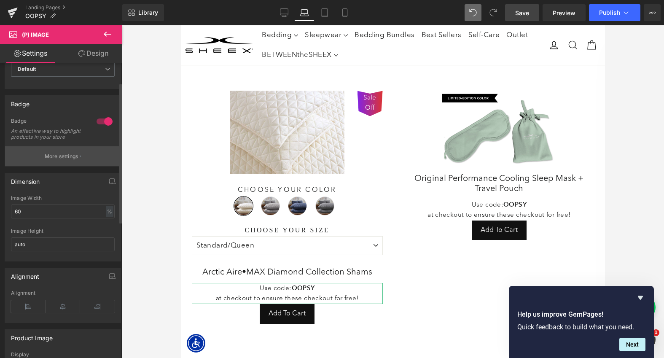
scroll to position [42, 0]
click at [67, 155] on button "More settings" at bounding box center [63, 155] width 116 height 20
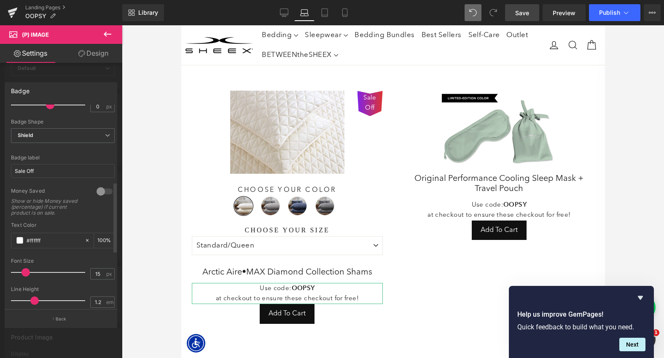
scroll to position [169, 0]
click at [40, 138] on span "Shield" at bounding box center [63, 138] width 104 height 15
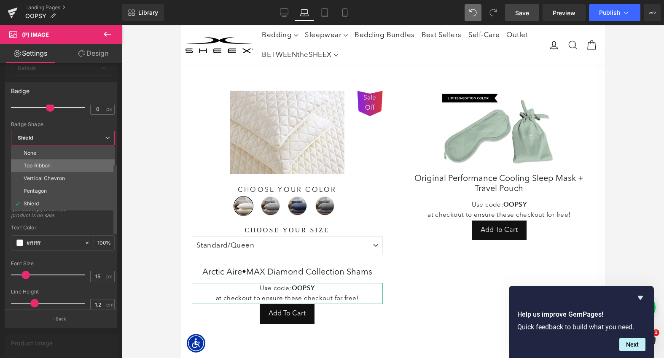
click at [48, 162] on li "Top Ribbon" at bounding box center [63, 165] width 104 height 13
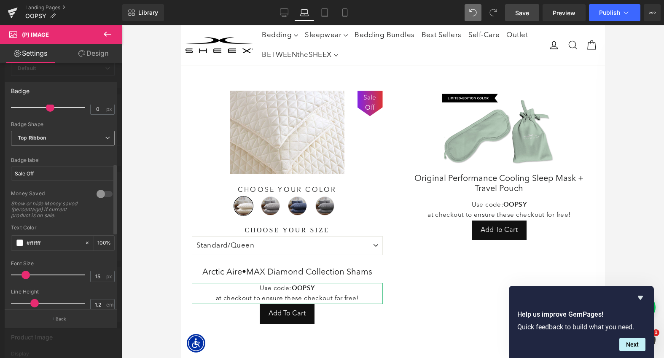
click at [44, 136] on b "Top Ribbon" at bounding box center [32, 138] width 28 height 6
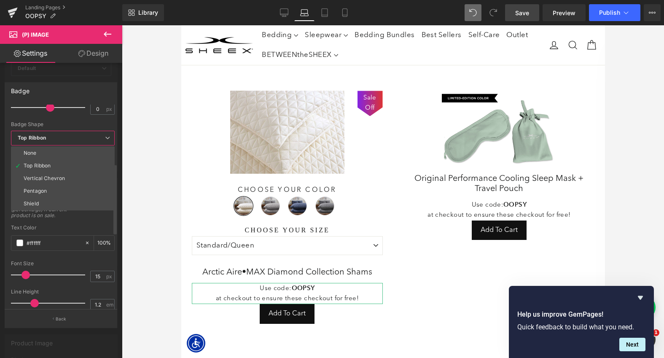
click at [35, 122] on div "Badge Shape" at bounding box center [63, 124] width 104 height 6
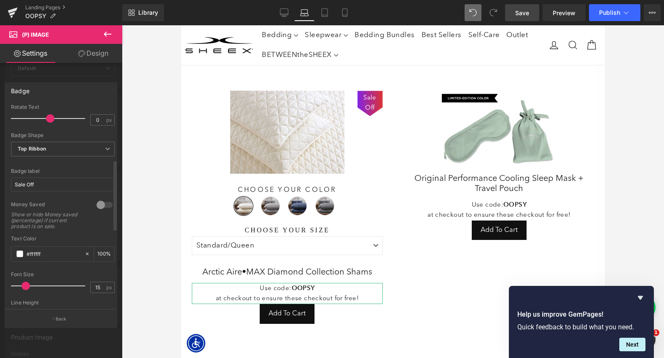
scroll to position [149, 0]
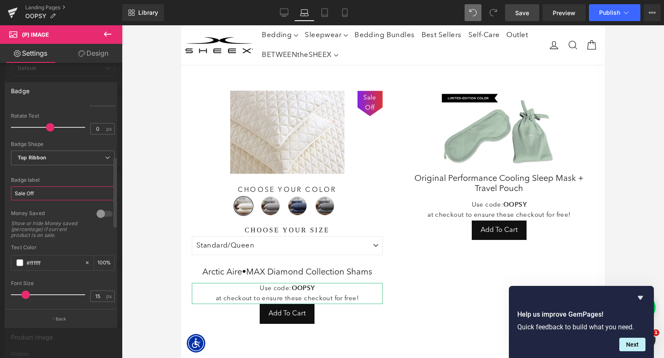
click at [47, 194] on input "Sale Off" at bounding box center [63, 193] width 104 height 14
type input "Use Code: OOPSY"
click at [81, 175] on div "Font Default Work Sans Meow Script Dancing Script Avenir Next Default Default W…" at bounding box center [63, 151] width 104 height 392
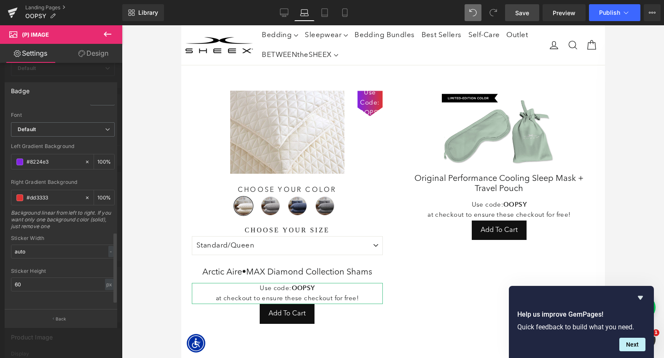
scroll to position [380, 0]
click at [46, 248] on input "auto" at bounding box center [63, 252] width 104 height 14
click at [51, 263] on div at bounding box center [63, 265] width 104 height 5
click at [108, 247] on div "-" at bounding box center [110, 251] width 5 height 11
click at [80, 245] on input "auto" at bounding box center [63, 252] width 104 height 14
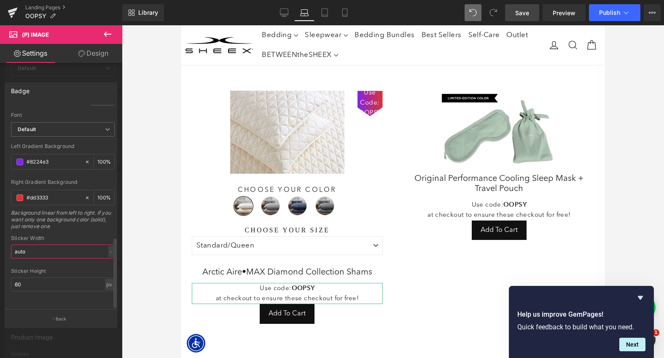
click at [80, 245] on input "auto" at bounding box center [63, 252] width 104 height 14
click at [102, 235] on div "Sticker Width" at bounding box center [63, 238] width 104 height 6
click at [66, 245] on input "50" at bounding box center [63, 252] width 104 height 14
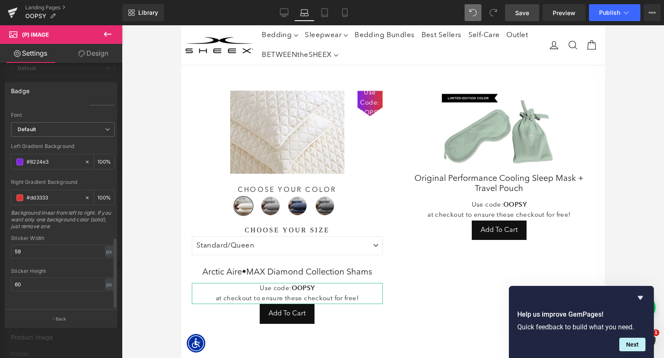
click at [66, 235] on div "Sticker Width" at bounding box center [63, 238] width 104 height 6
click at [38, 245] on input "59" at bounding box center [63, 252] width 104 height 14
type input "100"
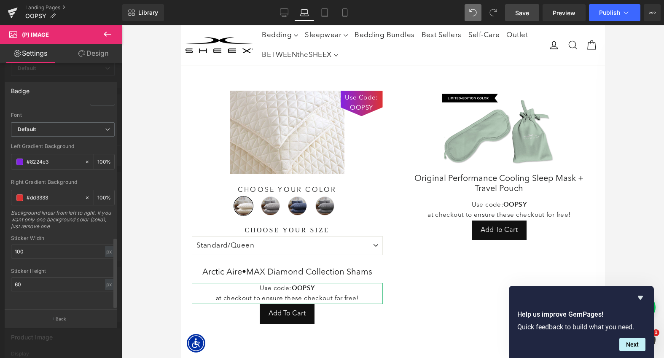
click at [60, 223] on div "Background linear from left to right. If you want only one background color (so…" at bounding box center [63, 223] width 104 height 26
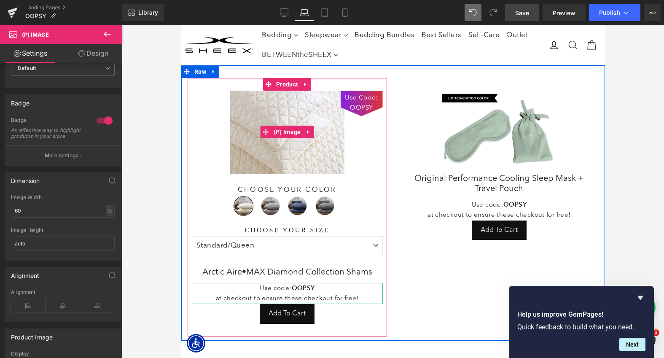
click at [359, 109] on span "Use Code: OOPSY" at bounding box center [362, 103] width 34 height 20
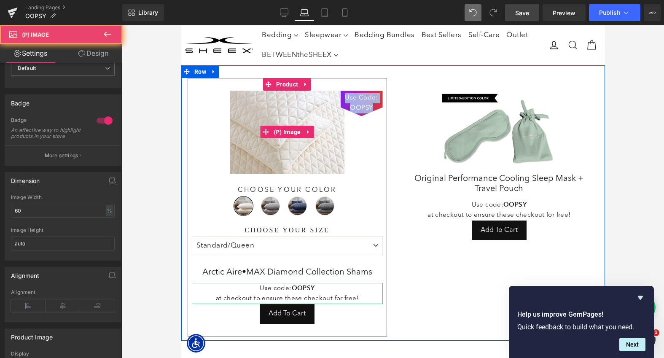
click at [359, 109] on span "Use Code: OOPSY" at bounding box center [362, 103] width 34 height 20
copy div "Use Code: OOPSY"
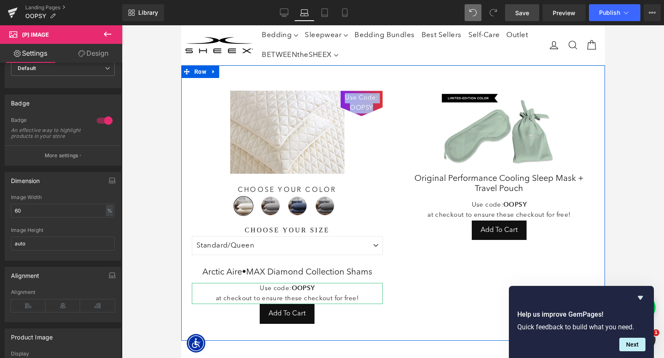
click at [500, 85] on span "Product" at bounding box center [498, 84] width 21 height 10
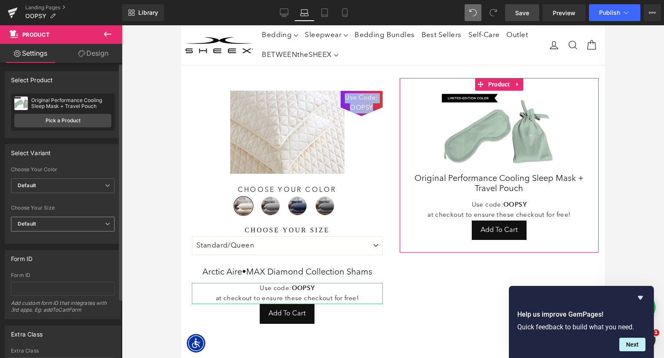
scroll to position [2, 0]
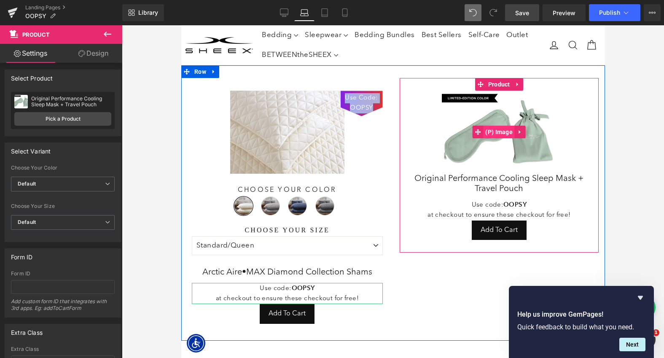
click at [493, 129] on span "(P) Image" at bounding box center [499, 132] width 32 height 13
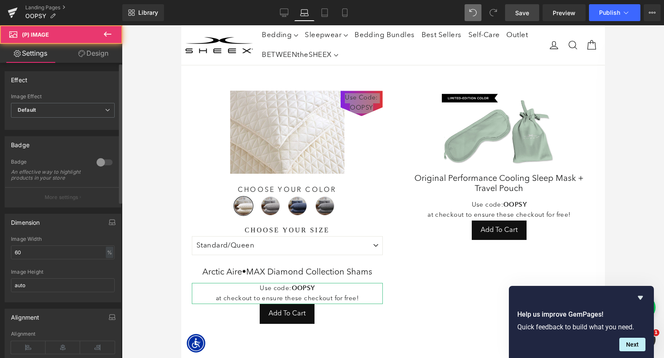
click at [100, 164] on div at bounding box center [104, 162] width 20 height 13
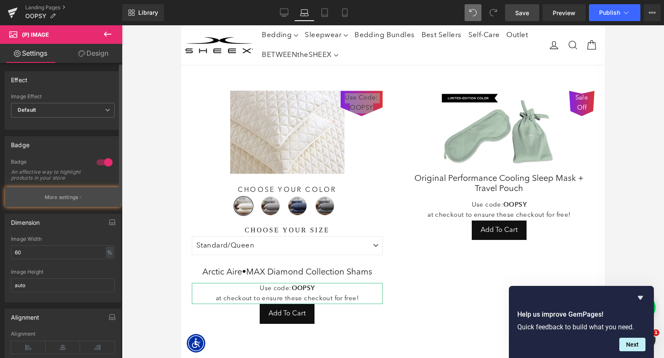
click at [65, 201] on p "More settings" at bounding box center [62, 198] width 34 height 8
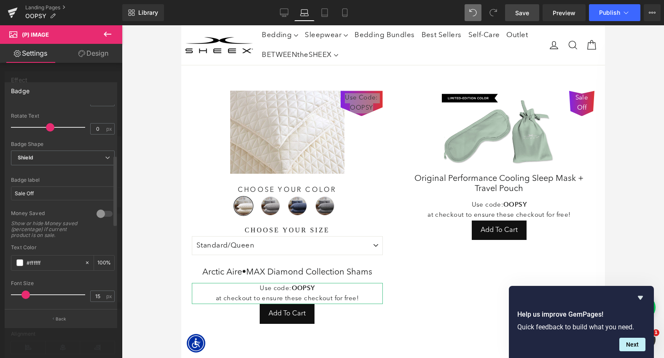
scroll to position [164, 0]
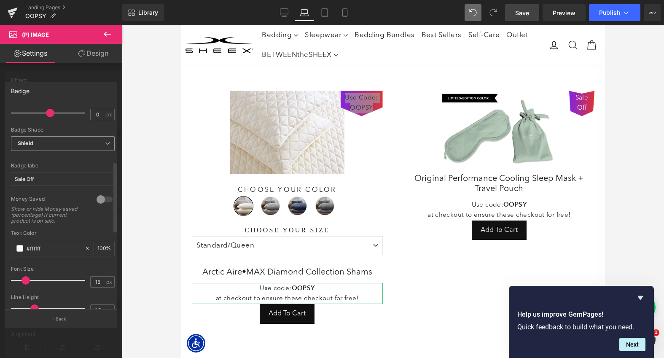
click at [44, 148] on span "Shield" at bounding box center [63, 143] width 104 height 15
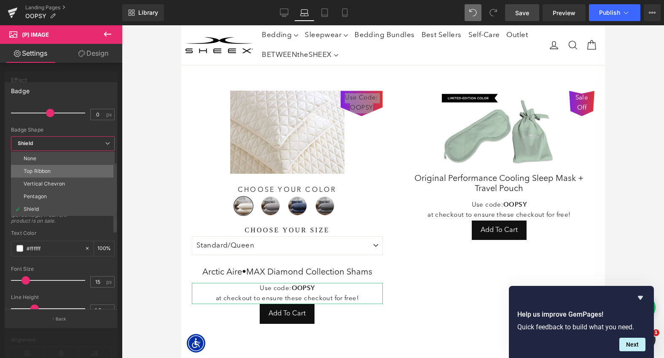
click at [48, 170] on div "Top Ribbon" at bounding box center [37, 171] width 27 height 6
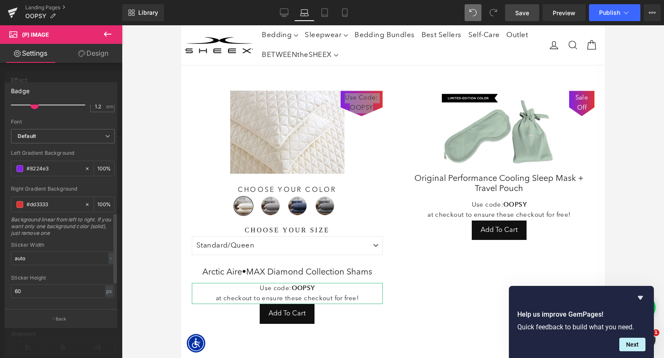
scroll to position [376, 0]
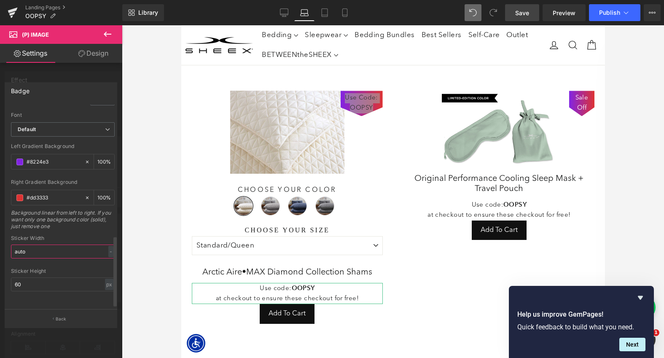
click at [41, 249] on input "auto" at bounding box center [63, 252] width 104 height 14
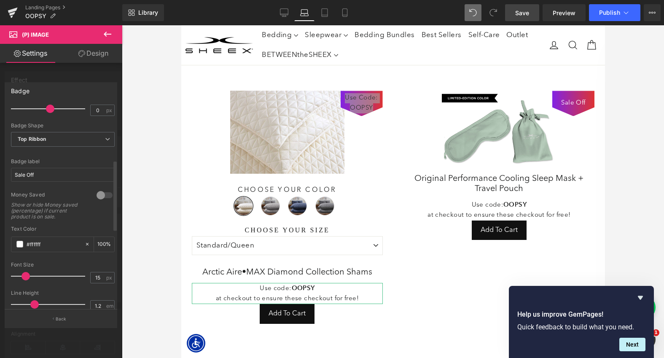
scroll to position [144, 0]
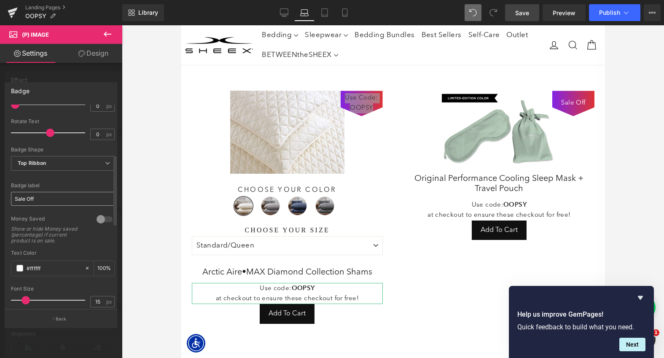
type input "100"
click at [36, 195] on input "Sale Off" at bounding box center [63, 199] width 104 height 14
paste input "Use Code: OOPSY"
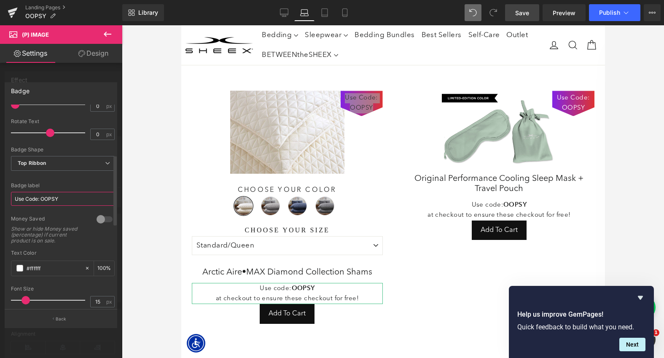
type input "Use Code: OOPSY"
click at [60, 186] on div "Badge label" at bounding box center [63, 186] width 104 height 6
click at [179, 153] on div at bounding box center [393, 191] width 542 height 333
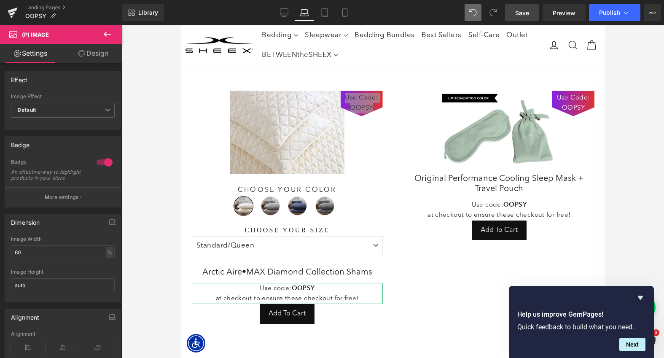
click at [519, 18] on link "Save" at bounding box center [522, 12] width 34 height 17
click at [610, 128] on div at bounding box center [393, 191] width 542 height 333
click at [177, 132] on div at bounding box center [393, 191] width 542 height 333
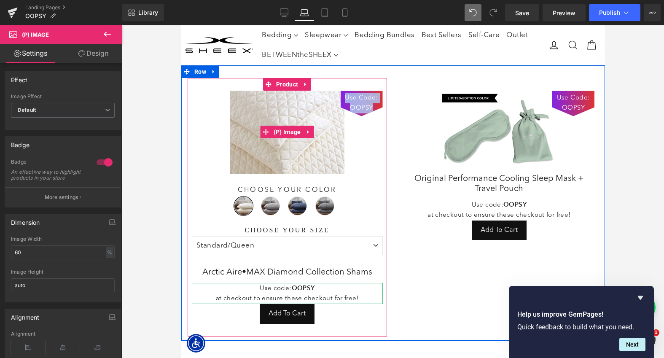
click at [355, 105] on span "Use Code: OOPSY" at bounding box center [362, 103] width 34 height 20
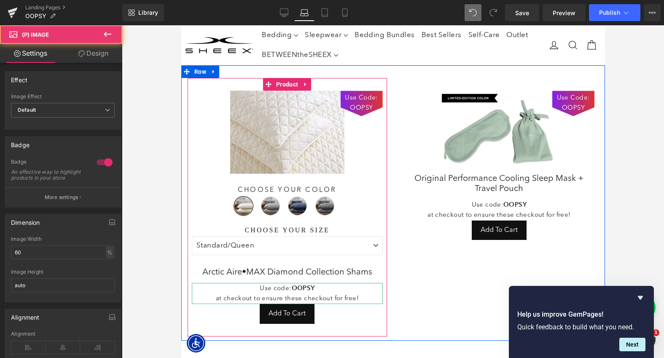
scroll to position [23, 0]
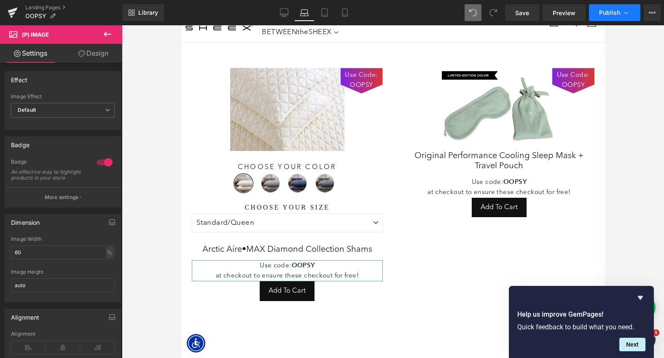
click at [609, 16] on span "Publish" at bounding box center [609, 12] width 21 height 7
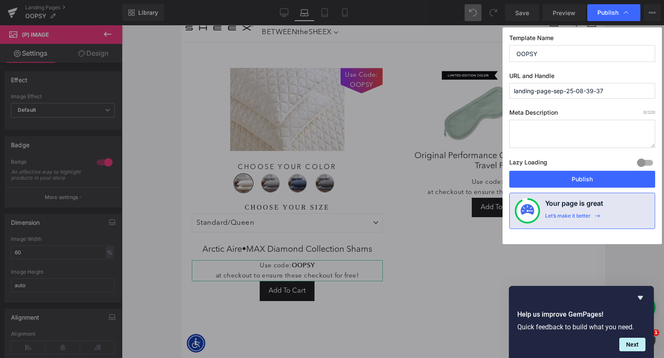
click at [579, 87] on input "landing-page-sep-25-08-39-37" at bounding box center [582, 91] width 146 height 16
type input "p"
type input "oopsy"
click at [531, 69] on div "Template Name OOPSY URL and Handle oopsy Meta Description 0 /320 Lazy Loading B…" at bounding box center [582, 135] width 159 height 217
click at [605, 14] on span "Publish" at bounding box center [608, 13] width 21 height 8
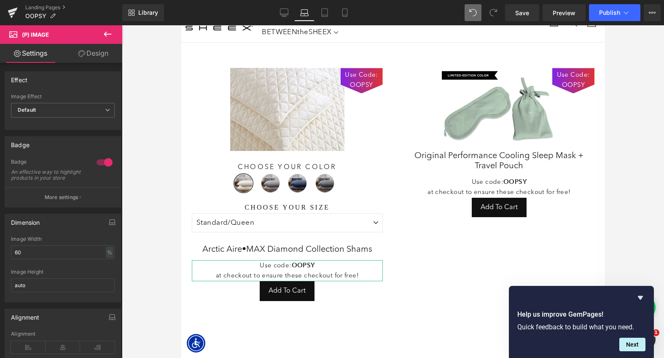
click at [605, 14] on span "Publish" at bounding box center [609, 12] width 21 height 7
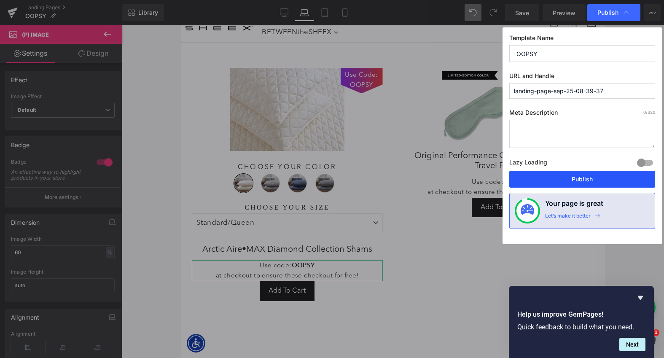
click at [583, 178] on button "Publish" at bounding box center [582, 179] width 146 height 17
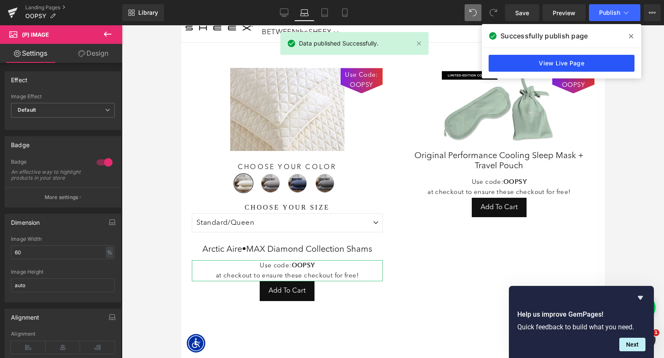
click at [591, 61] on link "View Live Page" at bounding box center [562, 63] width 146 height 17
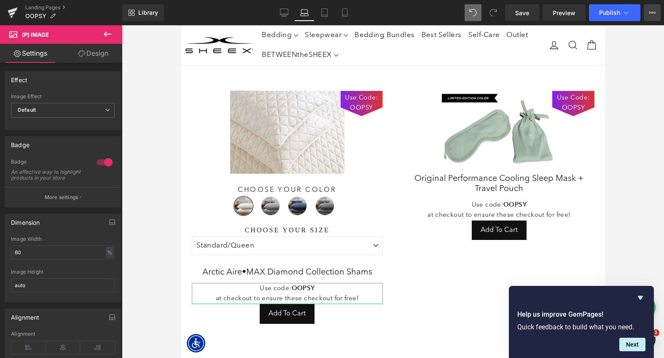
click at [651, 19] on button "View Live Page View with current Template Save Template to Library Schedule Pub…" at bounding box center [652, 12] width 17 height 17
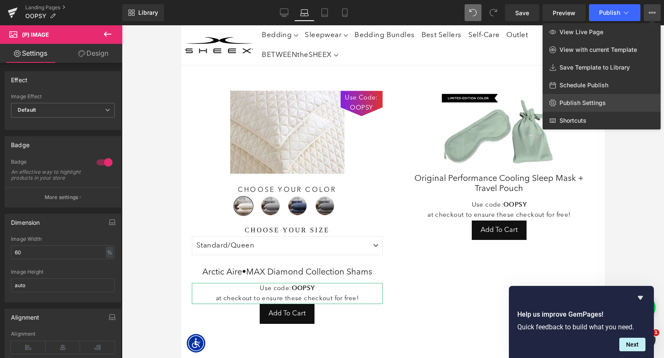
click at [579, 105] on span "Publish Settings" at bounding box center [583, 103] width 46 height 8
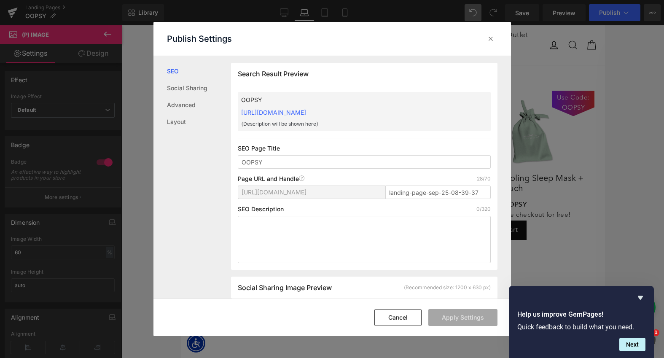
scroll to position [0, 0]
click at [306, 111] on link "[URL][DOMAIN_NAME]" at bounding box center [273, 111] width 65 height 7
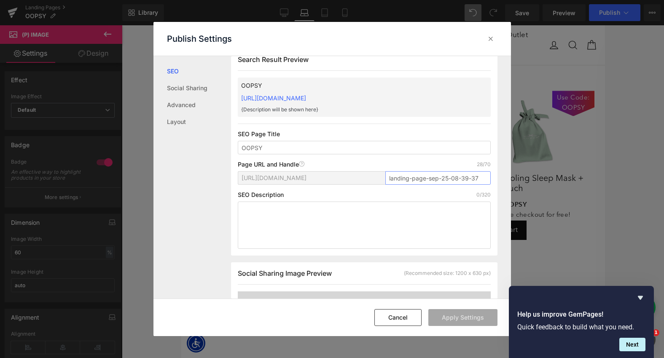
click at [432, 176] on input "landing-page-sep-25-08-39-37" at bounding box center [437, 177] width 105 height 13
type input "oopsy"
click at [451, 317] on button "Apply Settings" at bounding box center [462, 317] width 69 height 17
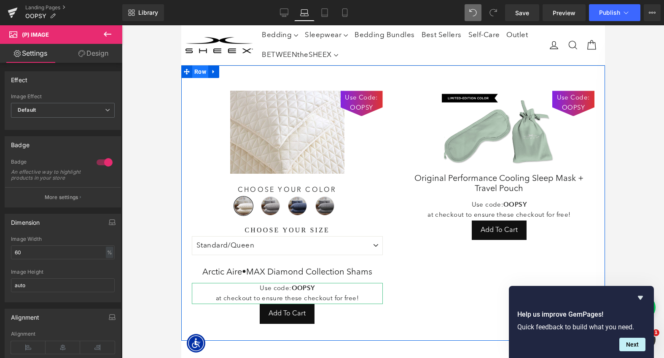
click at [201, 71] on span "Row" at bounding box center [200, 71] width 16 height 13
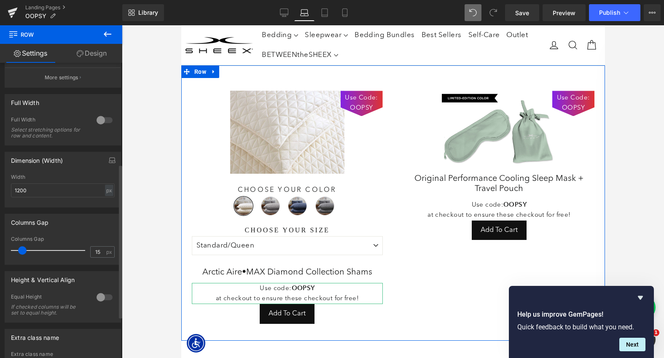
scroll to position [194, 0]
click at [96, 300] on div at bounding box center [104, 297] width 20 height 13
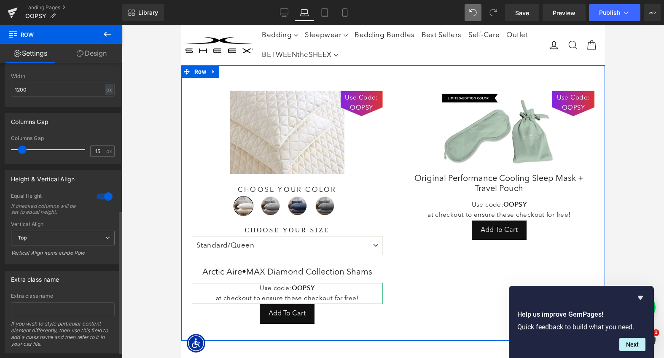
scroll to position [304, 0]
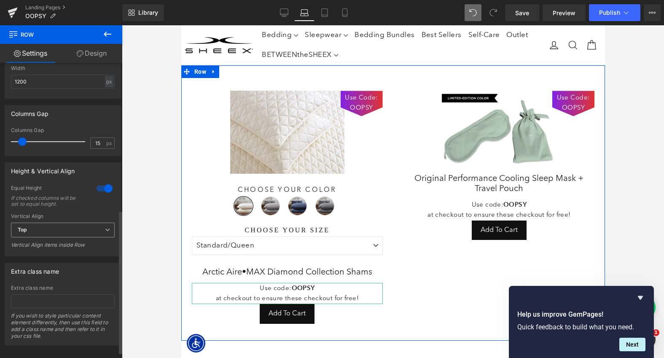
click at [57, 230] on span "Top" at bounding box center [63, 230] width 104 height 15
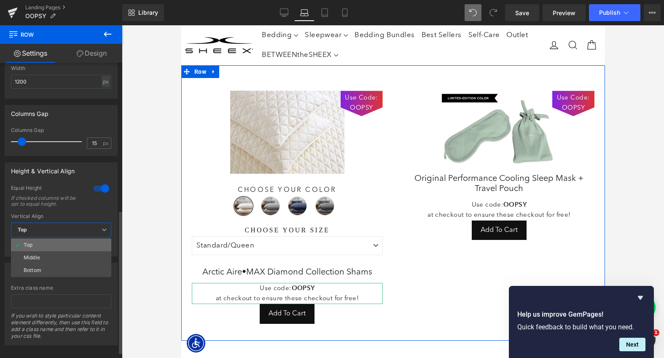
click at [48, 243] on li "Top" at bounding box center [61, 245] width 100 height 13
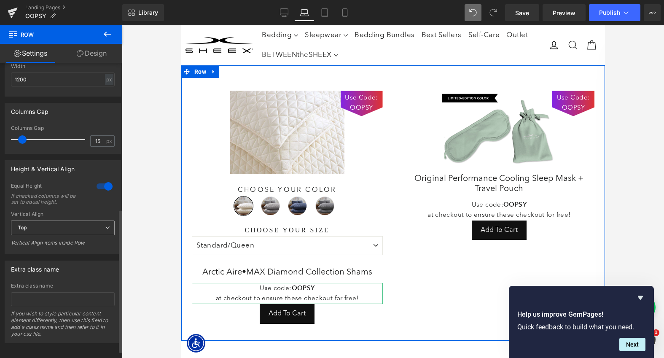
scroll to position [301, 0]
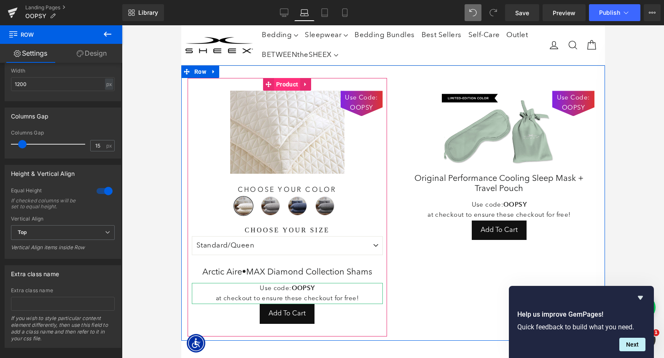
click at [290, 80] on span "Product" at bounding box center [287, 84] width 26 height 13
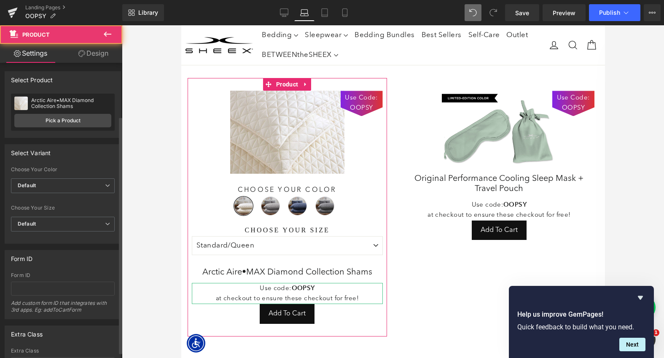
scroll to position [73, 0]
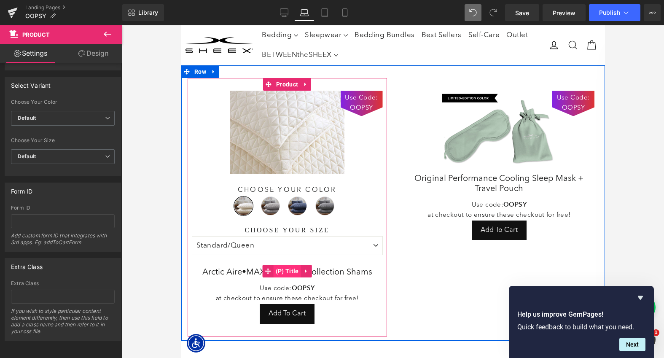
click at [291, 275] on span "(P) Title" at bounding box center [286, 271] width 27 height 13
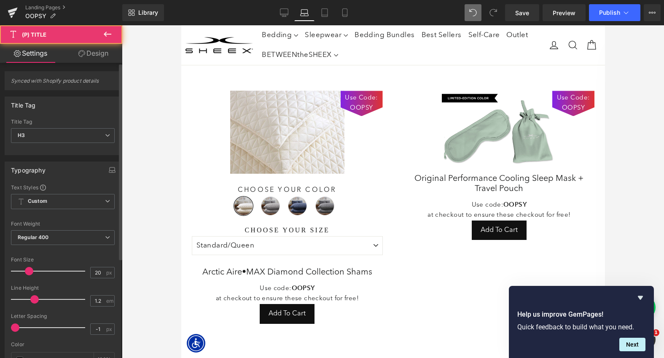
scroll to position [325, 0]
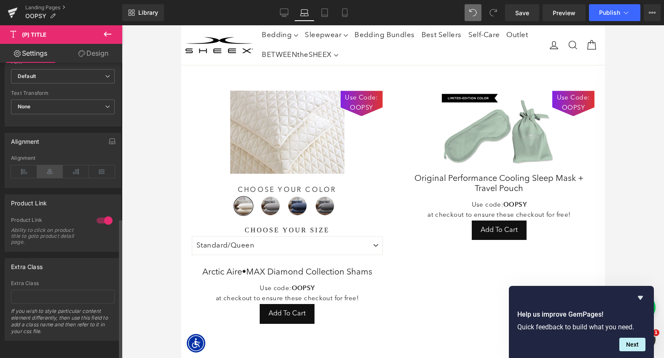
click at [50, 165] on icon at bounding box center [50, 171] width 26 height 13
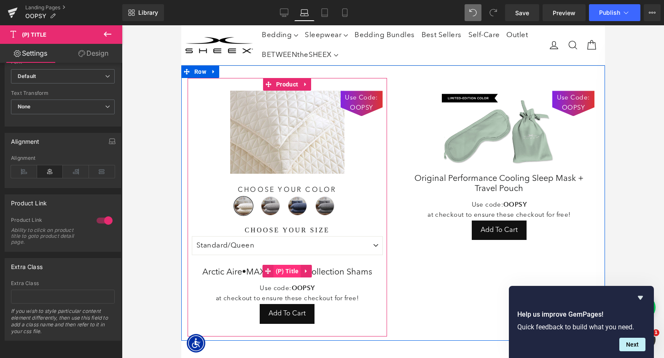
click at [282, 275] on span "(P) Title" at bounding box center [286, 271] width 27 height 13
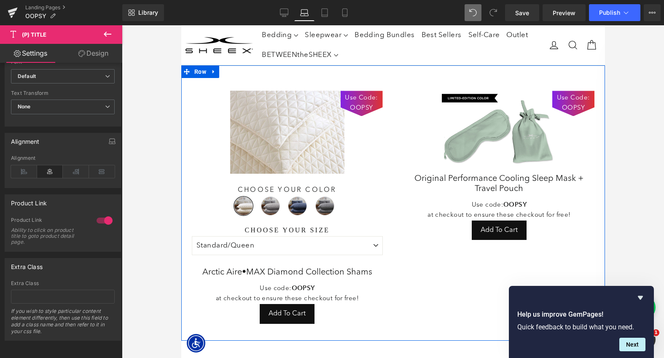
click at [495, 259] on div "Use Code: OOPSY (P) Image Original Performance Cooling Sleep Mask + Travel Pouc…" at bounding box center [499, 207] width 212 height 258
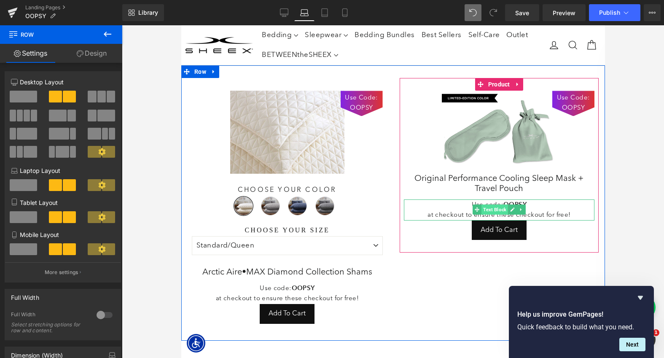
click at [496, 205] on span "Text Block" at bounding box center [494, 210] width 27 height 10
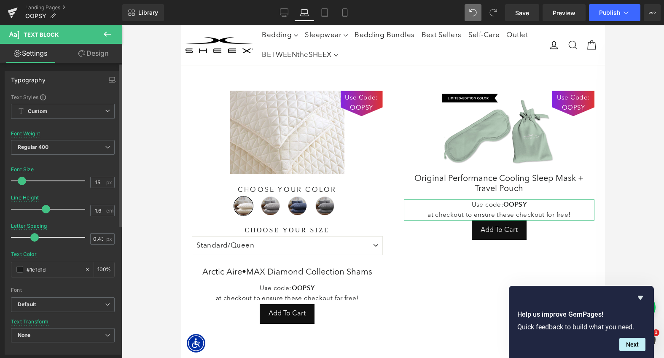
scroll to position [239, 0]
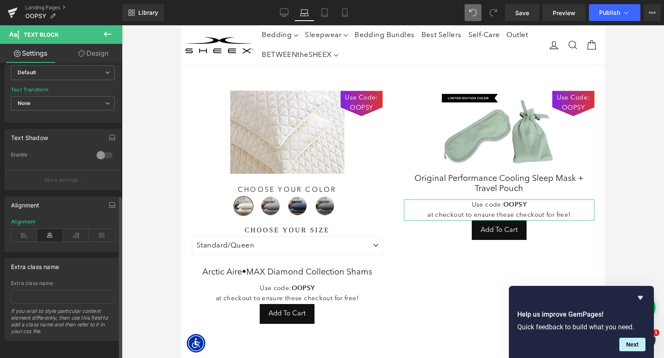
click at [52, 229] on icon at bounding box center [50, 235] width 26 height 13
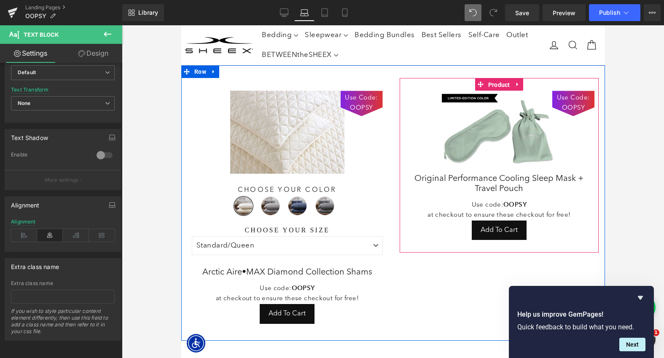
click at [496, 86] on span "Product" at bounding box center [499, 84] width 26 height 13
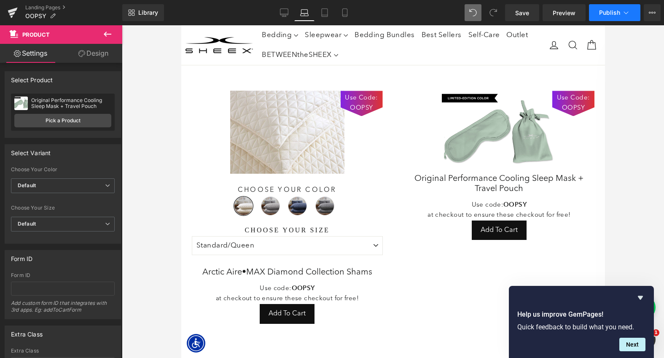
click at [608, 14] on span "Publish" at bounding box center [609, 12] width 21 height 7
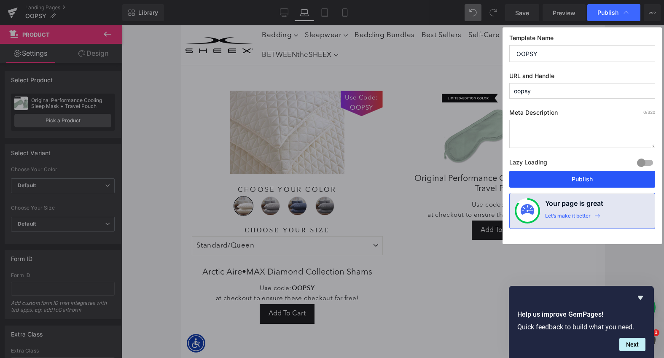
click at [559, 180] on button "Publish" at bounding box center [582, 179] width 146 height 17
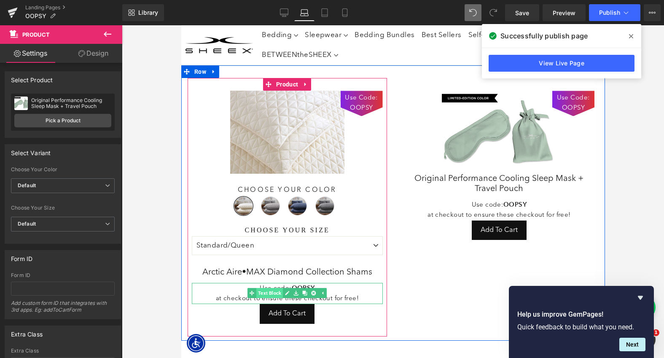
click at [272, 293] on span "Text Block" at bounding box center [269, 293] width 27 height 10
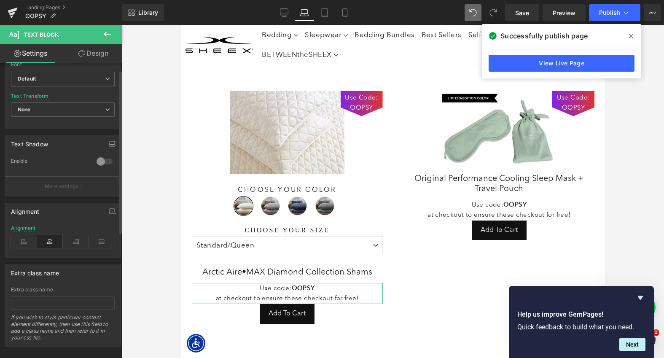
scroll to position [239, 0]
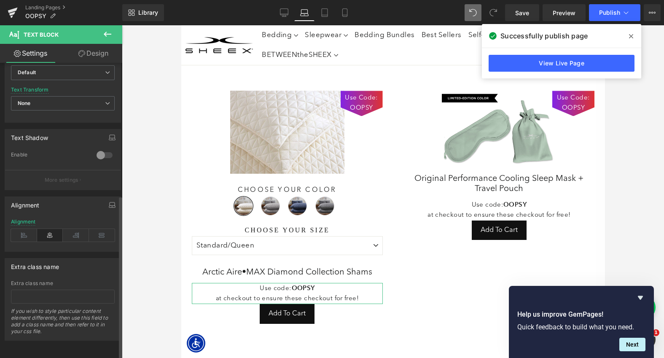
click at [46, 229] on icon at bounding box center [50, 235] width 26 height 13
click at [50, 229] on icon at bounding box center [50, 235] width 26 height 13
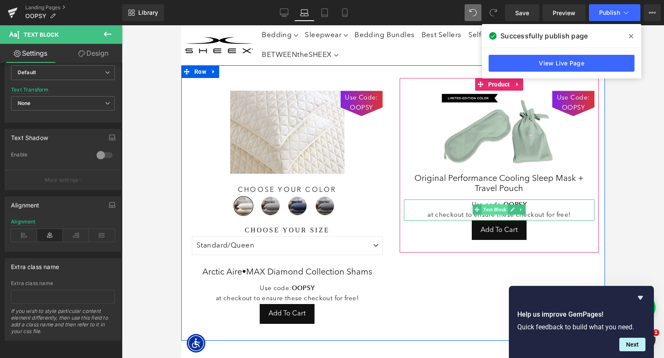
click at [495, 210] on span "Text Block" at bounding box center [494, 210] width 27 height 10
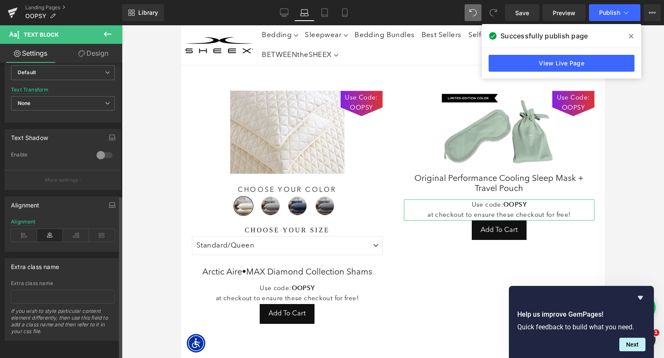
click at [50, 229] on icon at bounding box center [50, 235] width 26 height 13
click at [630, 34] on icon at bounding box center [631, 36] width 4 height 7
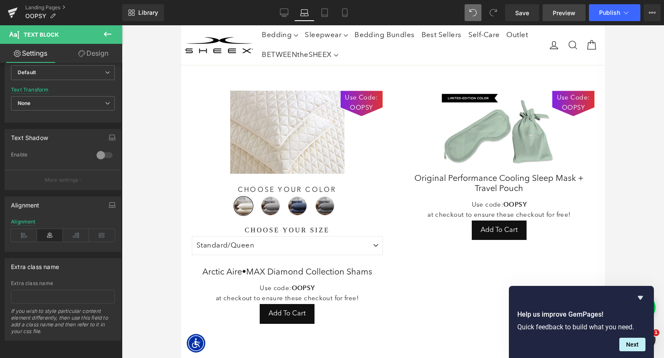
click at [564, 16] on span "Preview" at bounding box center [564, 12] width 23 height 9
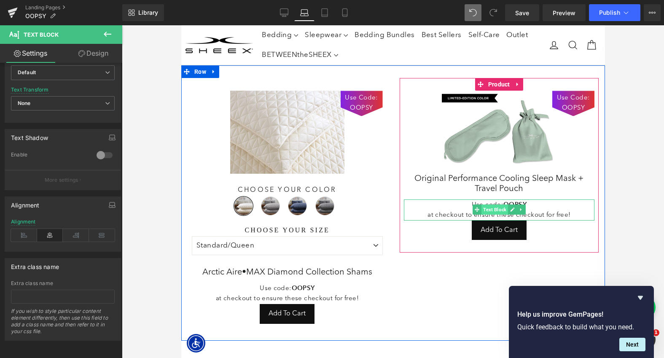
click at [494, 209] on span "Text Block" at bounding box center [494, 210] width 27 height 10
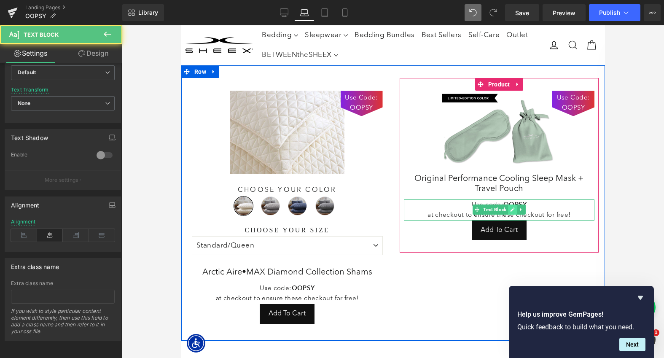
click at [510, 210] on icon at bounding box center [512, 209] width 4 height 4
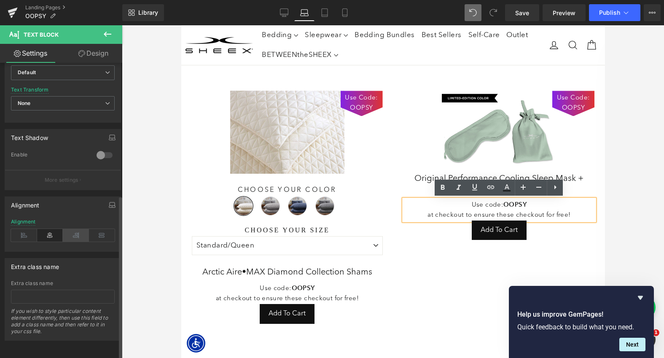
click at [72, 229] on icon at bounding box center [76, 235] width 26 height 13
click at [48, 229] on icon at bounding box center [50, 235] width 26 height 13
click at [105, 39] on icon at bounding box center [107, 34] width 10 height 10
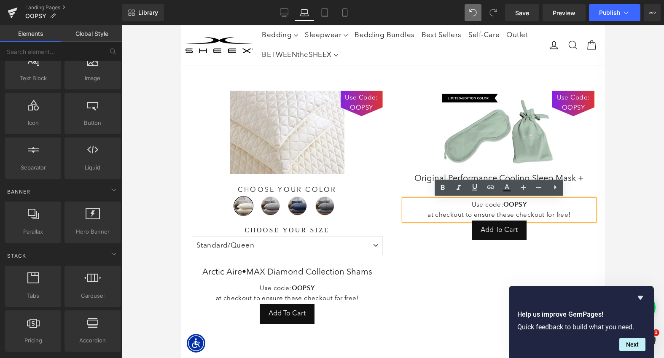
scroll to position [0, 0]
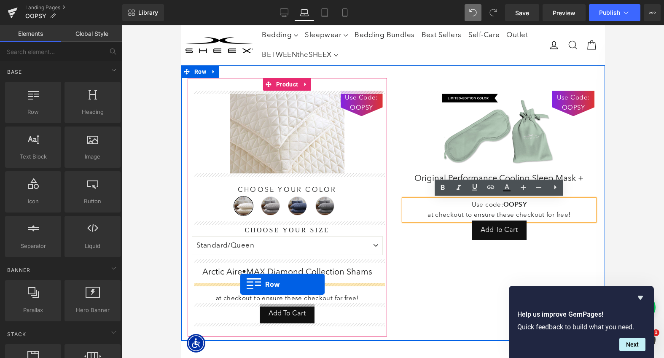
drag, startPoint x: 204, startPoint y: 119, endPoint x: 240, endPoint y: 284, distance: 168.7
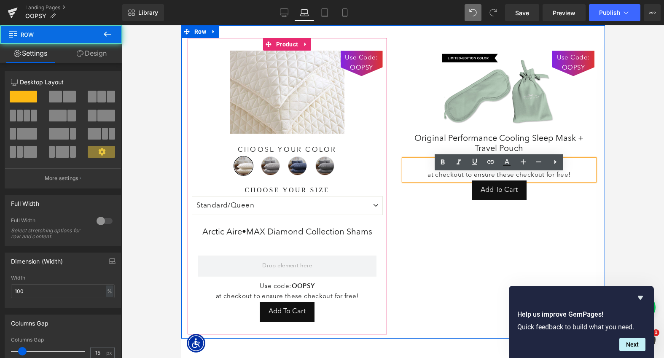
scroll to position [43, 0]
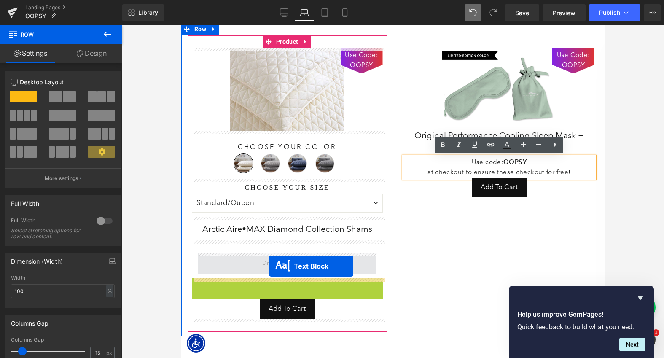
drag, startPoint x: 268, startPoint y: 287, endPoint x: 269, endPoint y: 266, distance: 21.1
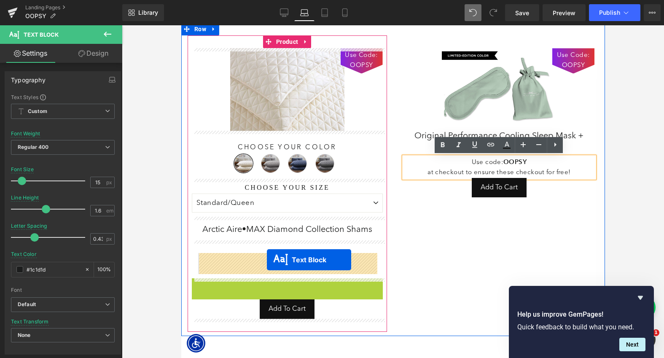
drag, startPoint x: 266, startPoint y: 287, endPoint x: 267, endPoint y: 260, distance: 27.0
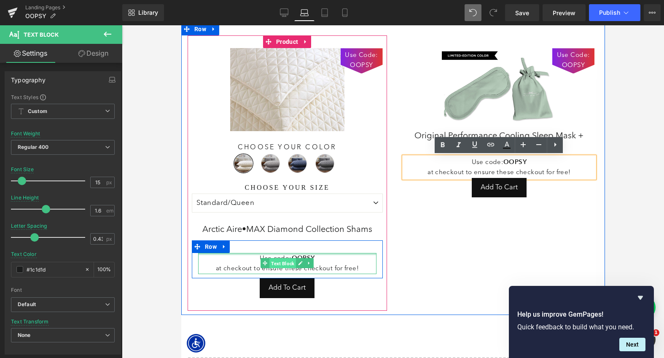
click at [285, 262] on span "Text Block" at bounding box center [282, 263] width 27 height 10
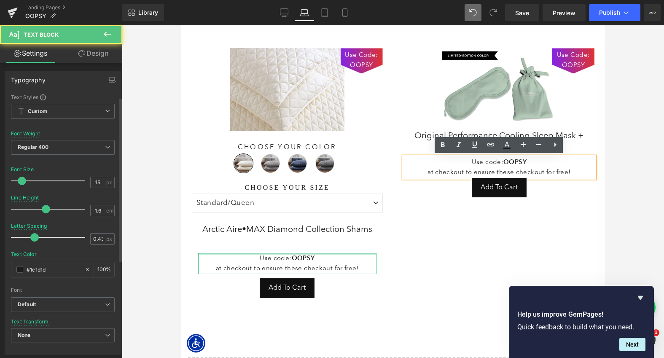
scroll to position [239, 0]
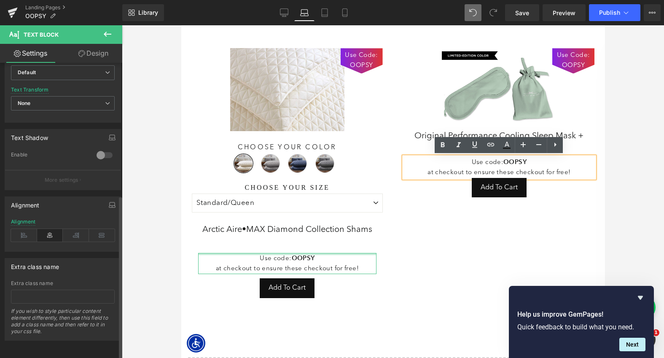
click at [45, 234] on icon at bounding box center [50, 235] width 26 height 13
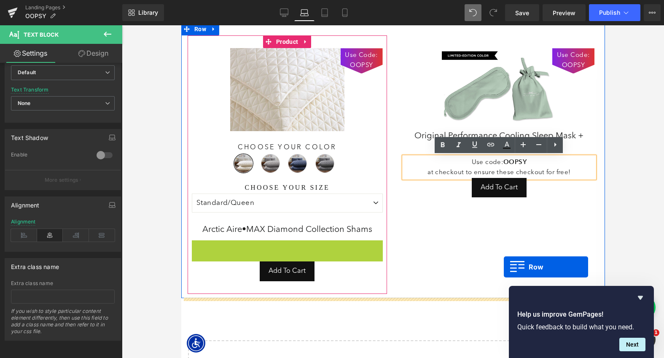
drag, startPoint x: 211, startPoint y: 245, endPoint x: 509, endPoint y: 269, distance: 299.0
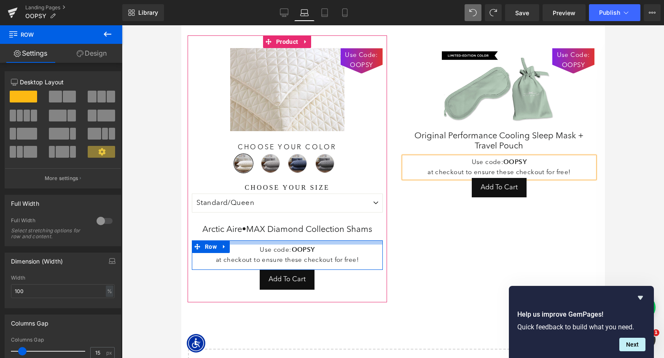
drag, startPoint x: 240, startPoint y: 247, endPoint x: 240, endPoint y: 239, distance: 8.4
click at [240, 239] on div "Use Code: OOPSY (P) Image Choose Your Color Ivory Silver Navy [GEOGRAPHIC_DATA]…" at bounding box center [286, 169] width 191 height 242
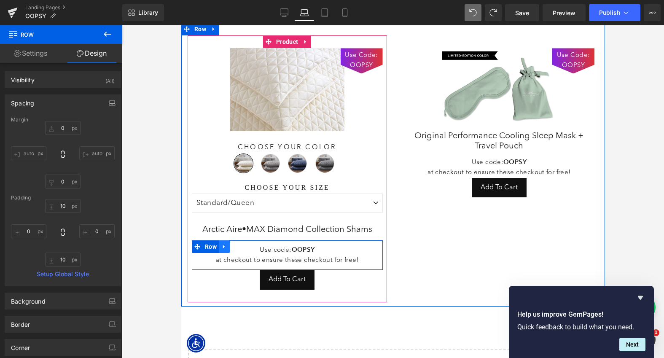
click at [223, 246] on icon at bounding box center [224, 247] width 2 height 4
click at [237, 245] on icon at bounding box center [235, 247] width 6 height 6
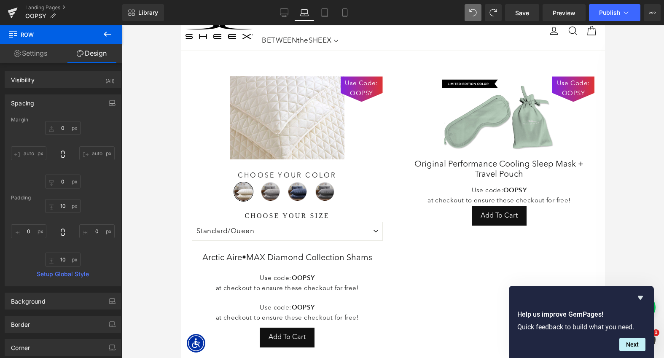
scroll to position [21, 0]
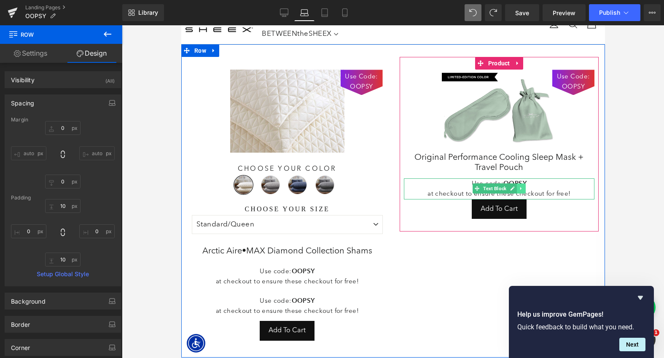
click at [520, 187] on icon at bounding box center [520, 188] width 1 height 3
click at [527, 189] on icon at bounding box center [525, 188] width 5 height 5
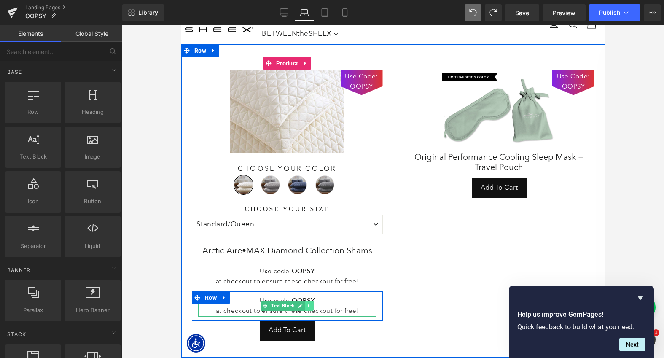
click at [308, 304] on icon at bounding box center [308, 305] width 1 height 3
click at [304, 304] on icon at bounding box center [304, 306] width 5 height 5
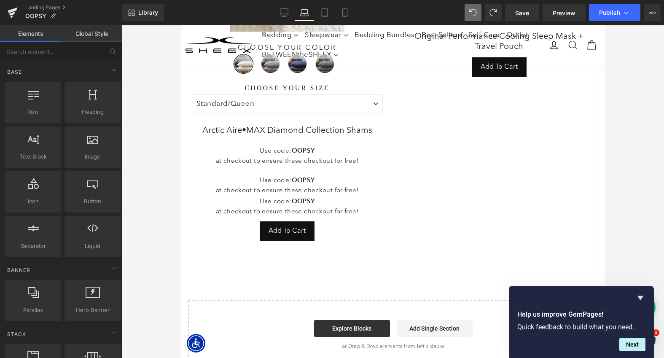
scroll to position [70, 0]
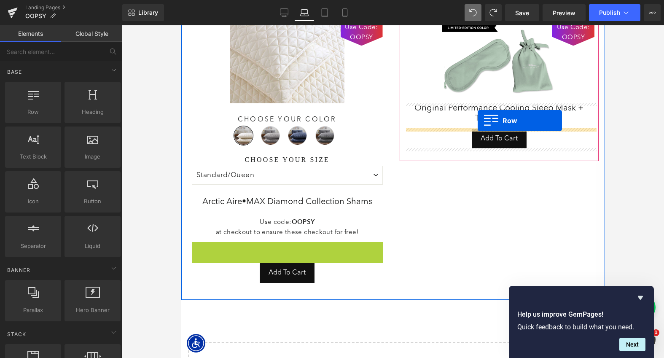
drag, startPoint x: 199, startPoint y: 247, endPoint x: 477, endPoint y: 121, distance: 305.5
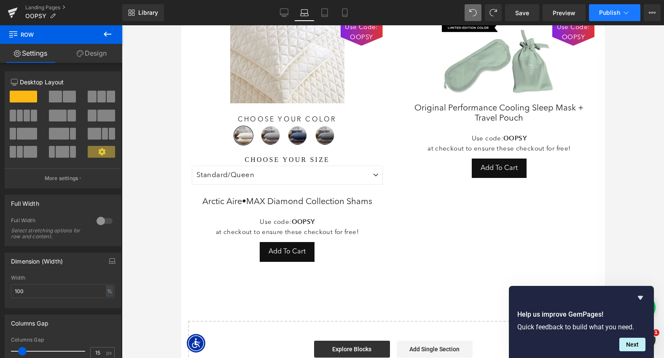
click at [607, 11] on span "Publish" at bounding box center [609, 12] width 21 height 7
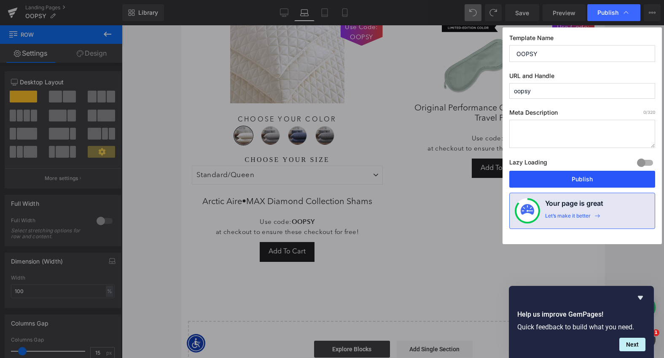
click at [592, 179] on button "Publish" at bounding box center [582, 179] width 146 height 17
